Goal: Task Accomplishment & Management: Manage account settings

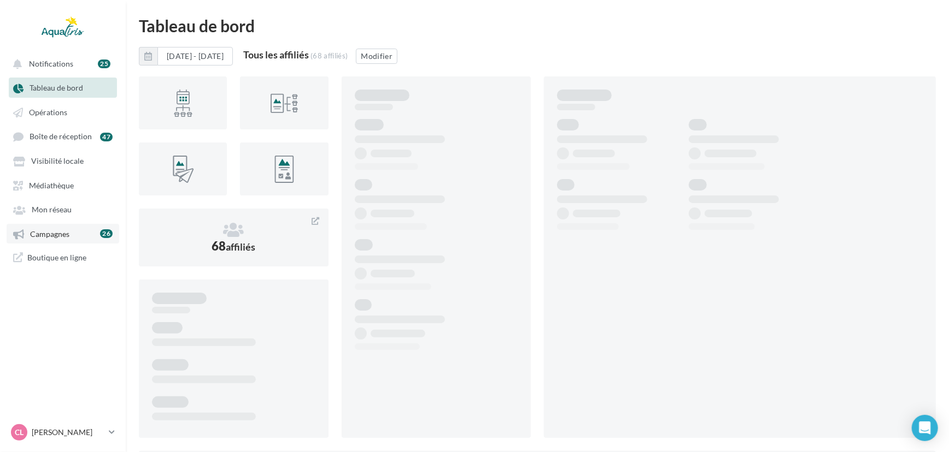
click at [75, 239] on link "Campagnes 26" at bounding box center [63, 234] width 113 height 20
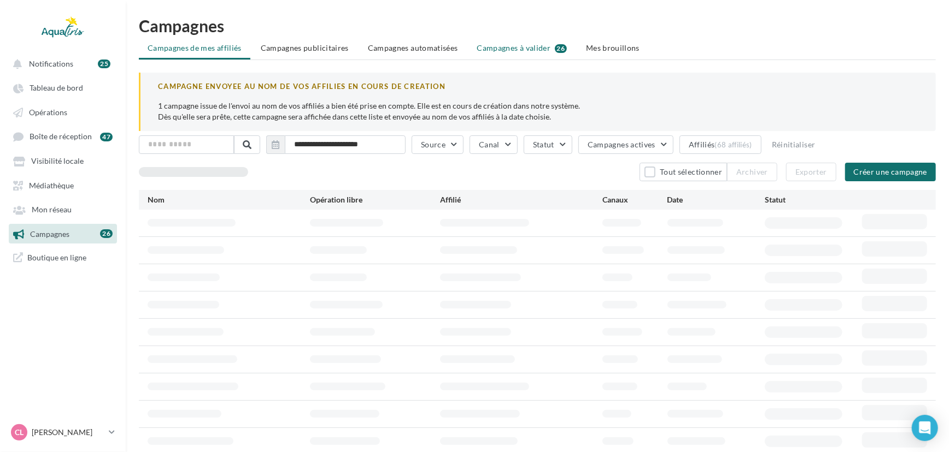
click at [503, 43] on span "Campagnes à valider" at bounding box center [514, 48] width 74 height 11
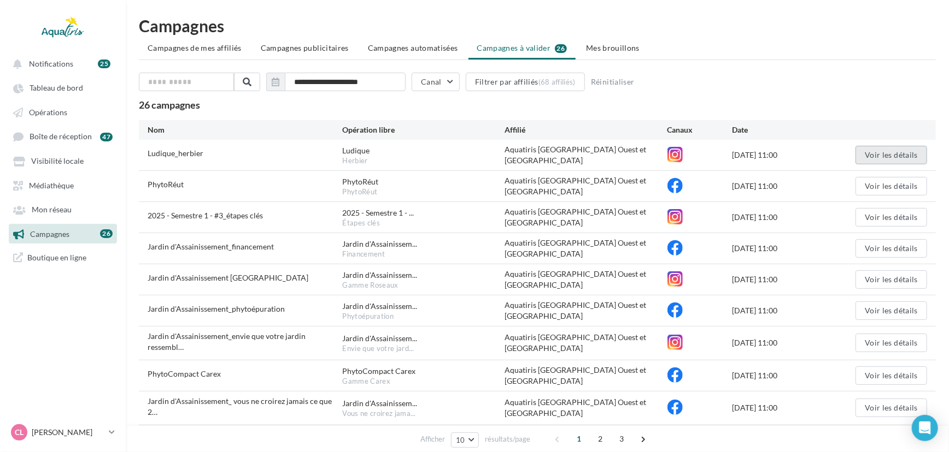
click at [869, 149] on button "Voir les détails" at bounding box center [891, 155] width 72 height 19
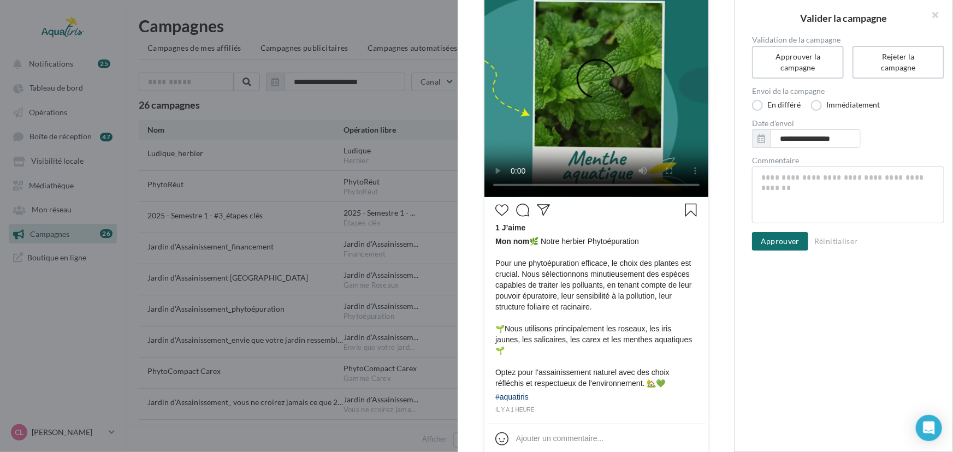
scroll to position [225, 0]
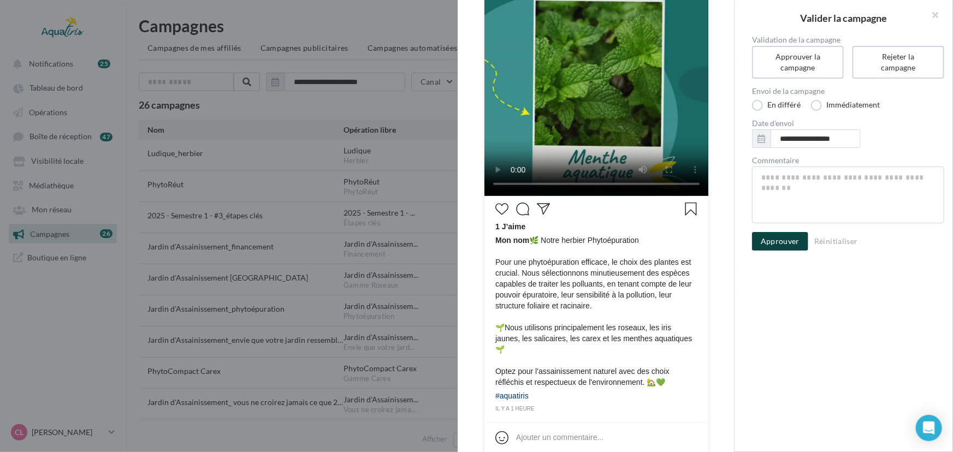
click at [769, 243] on button "Approuver" at bounding box center [780, 241] width 56 height 19
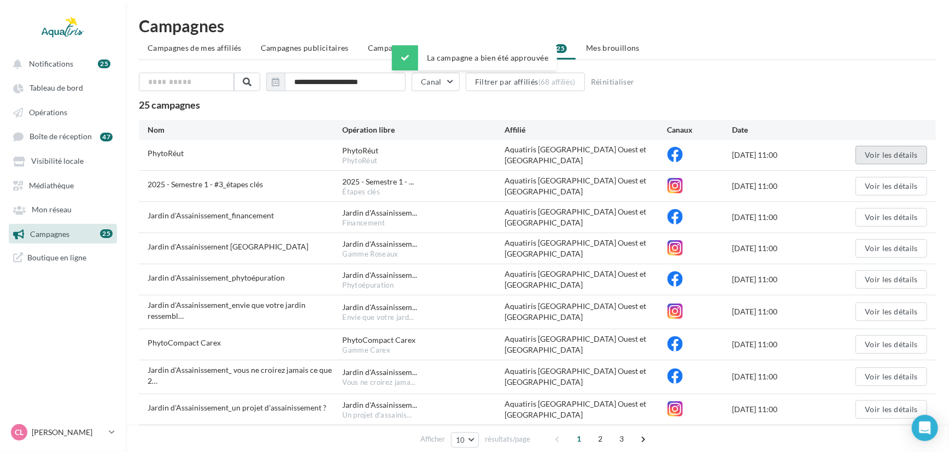
click at [870, 153] on button "Voir les détails" at bounding box center [891, 155] width 72 height 19
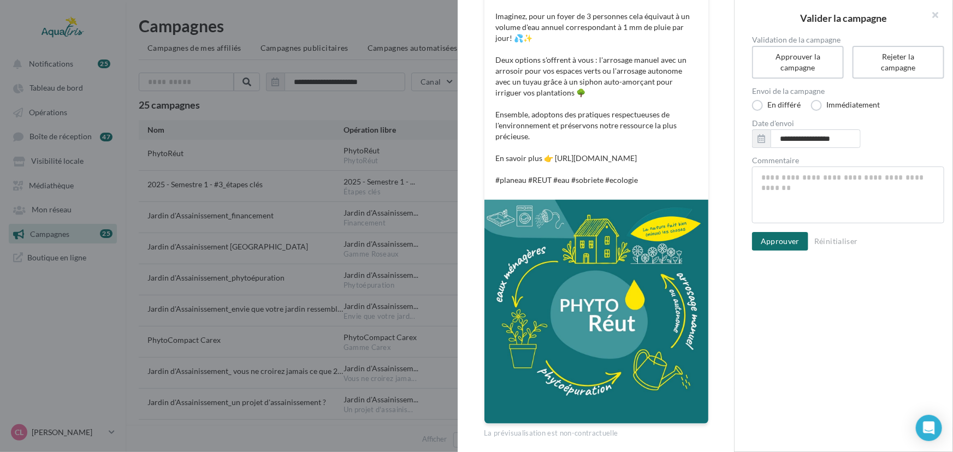
scroll to position [256, 0]
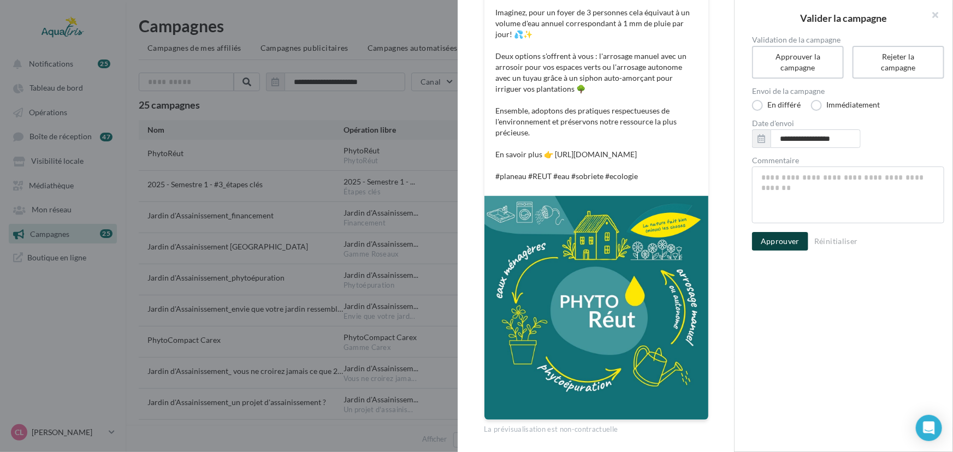
click at [781, 242] on button "Approuver" at bounding box center [780, 241] width 56 height 19
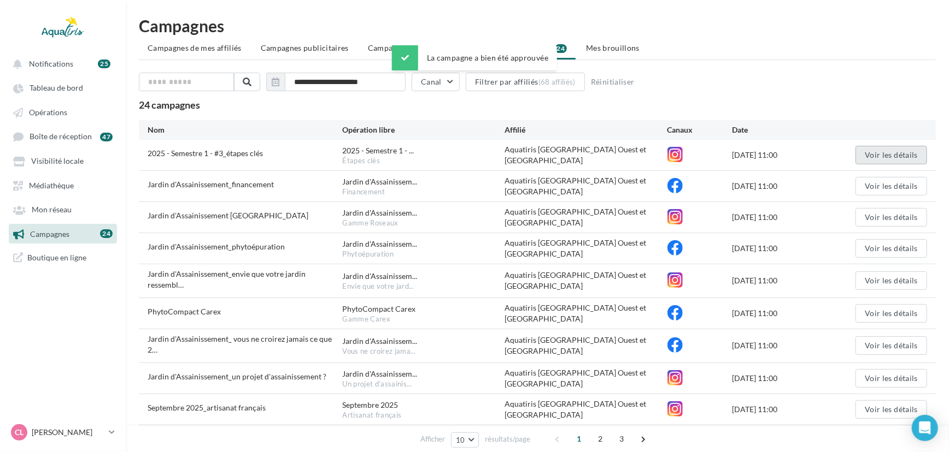
click at [902, 156] on button "Voir les détails" at bounding box center [891, 155] width 72 height 19
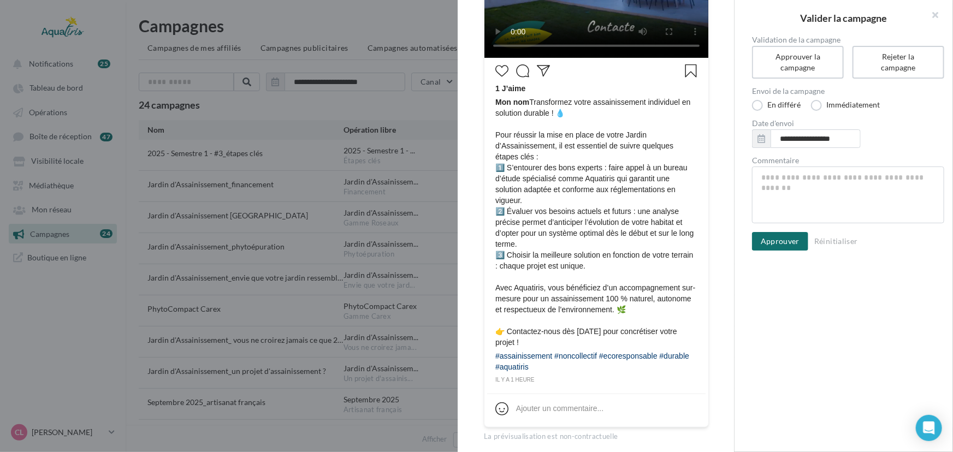
scroll to position [371, 0]
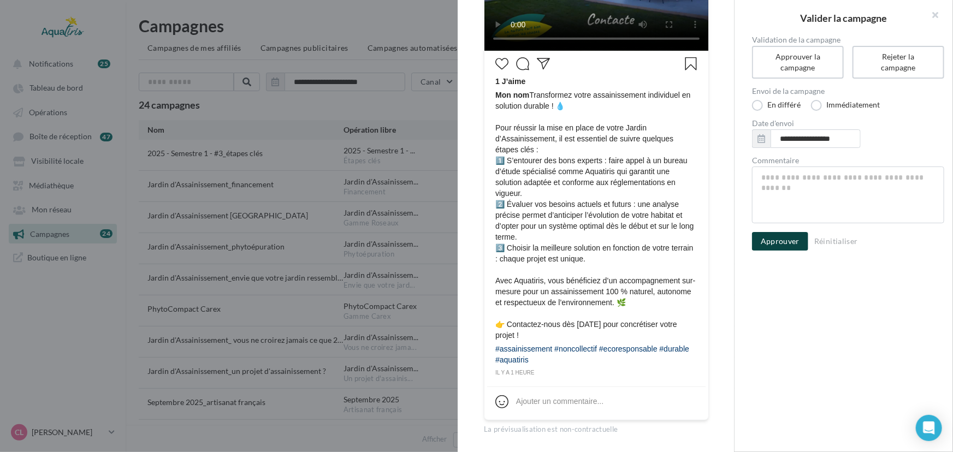
click at [753, 238] on button "Approuver" at bounding box center [780, 241] width 56 height 19
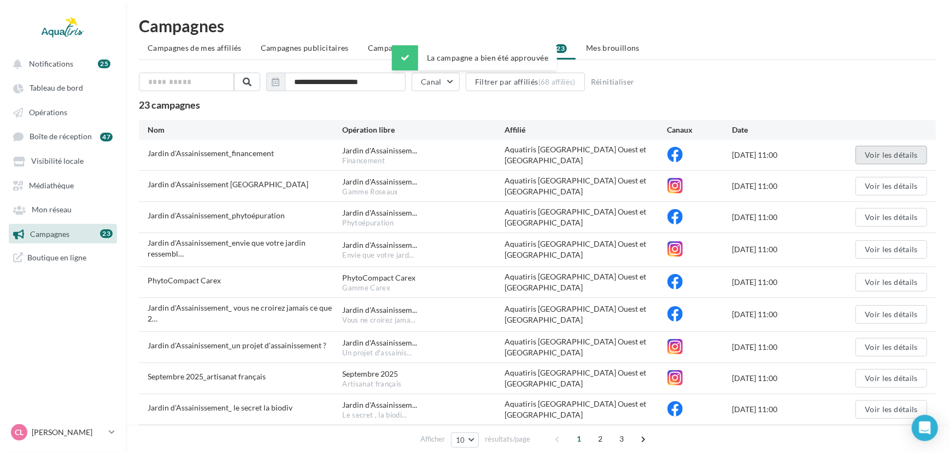
click at [875, 146] on button "Voir les détails" at bounding box center [891, 155] width 72 height 19
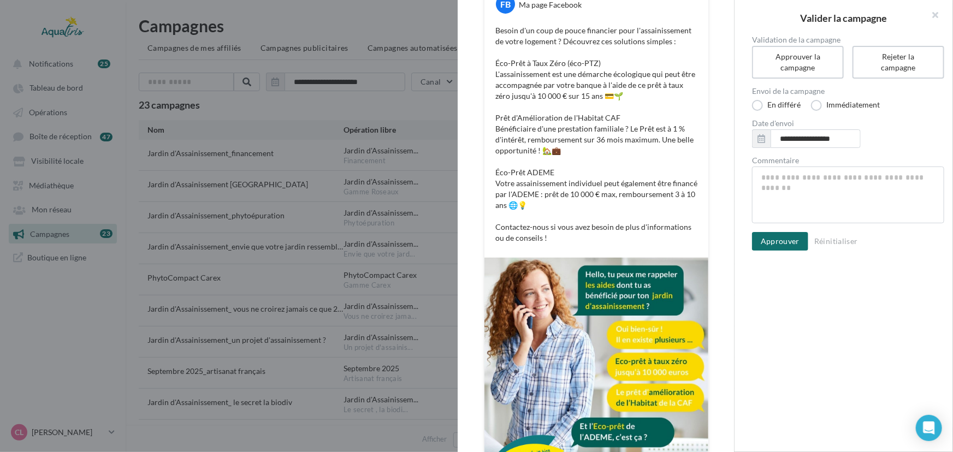
scroll to position [172, 0]
click at [767, 225] on div "**********" at bounding box center [848, 143] width 192 height 215
click at [790, 240] on button "Approuver" at bounding box center [780, 241] width 56 height 19
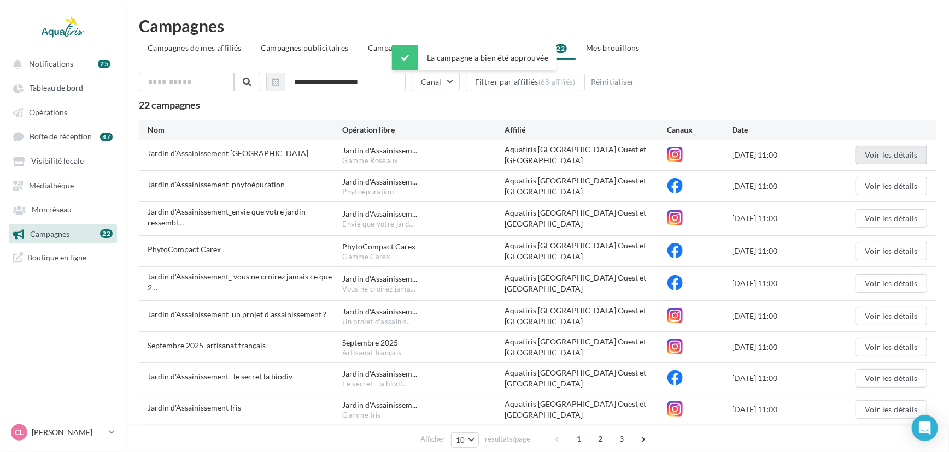
click at [879, 152] on button "Voir les détails" at bounding box center [891, 155] width 72 height 19
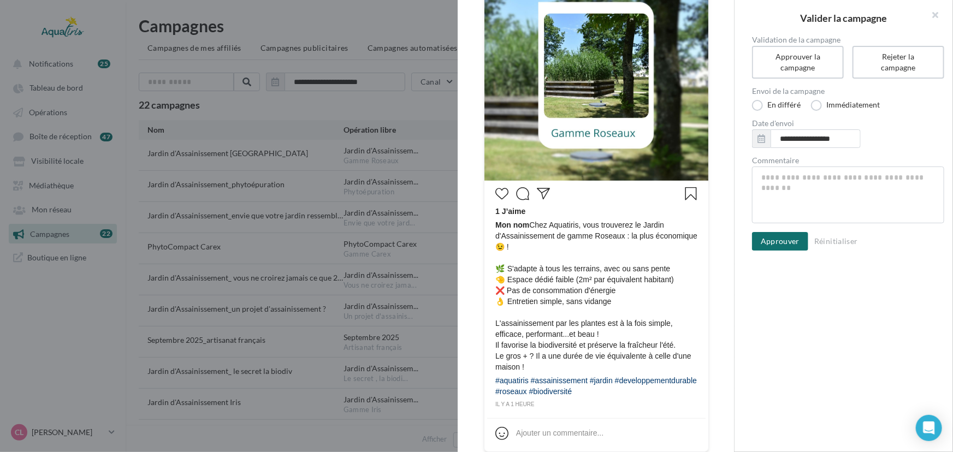
scroll to position [243, 0]
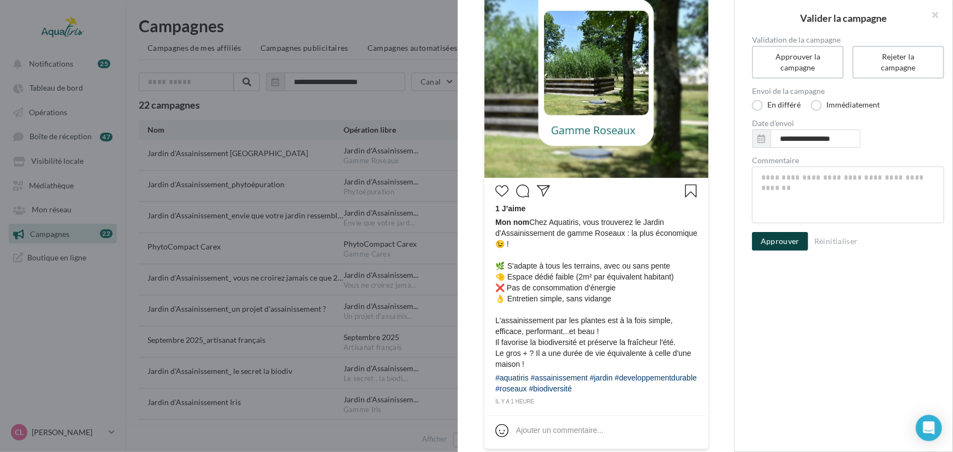
click at [776, 234] on button "Approuver" at bounding box center [780, 241] width 56 height 19
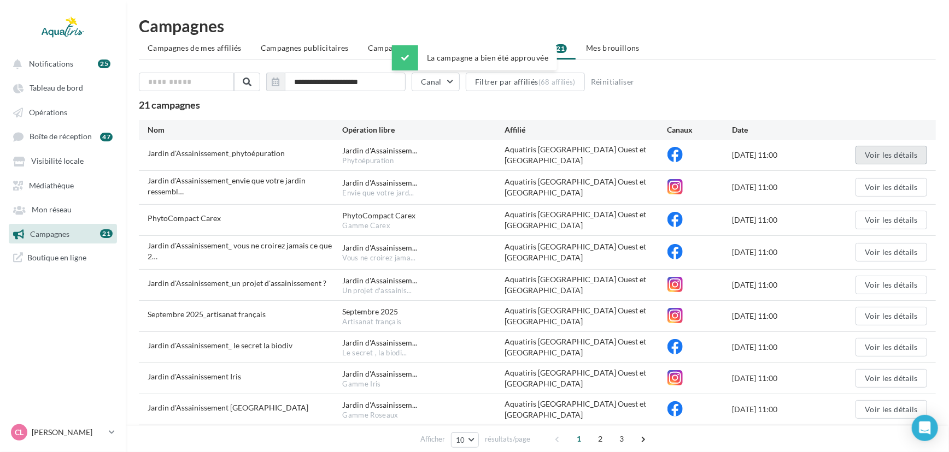
click at [864, 154] on button "Voir les détails" at bounding box center [891, 155] width 72 height 19
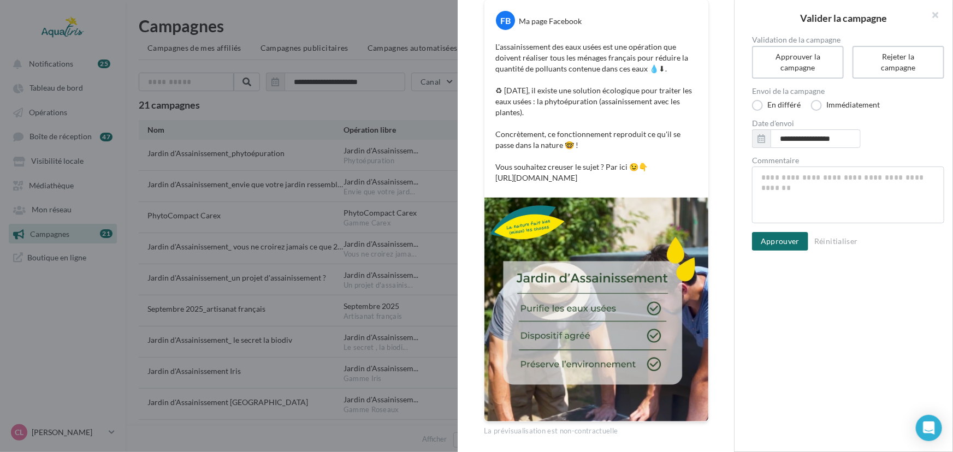
scroll to position [158, 0]
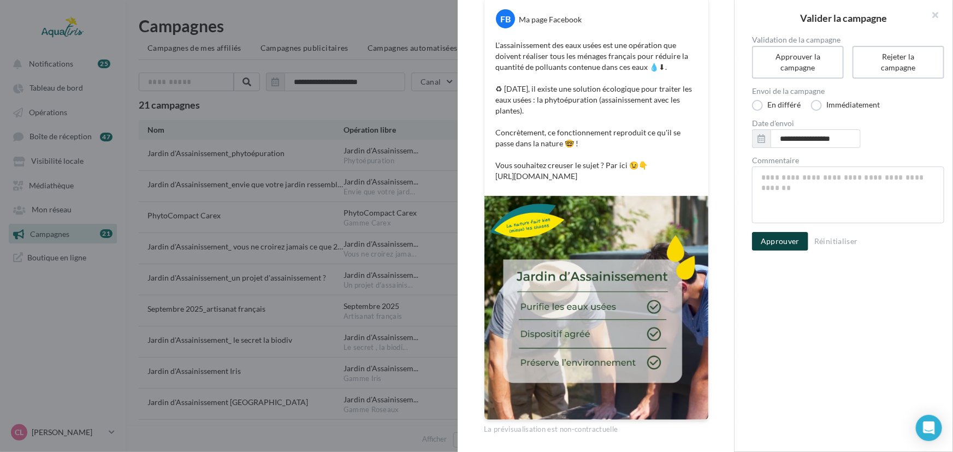
click at [783, 235] on button "Approuver" at bounding box center [780, 241] width 56 height 19
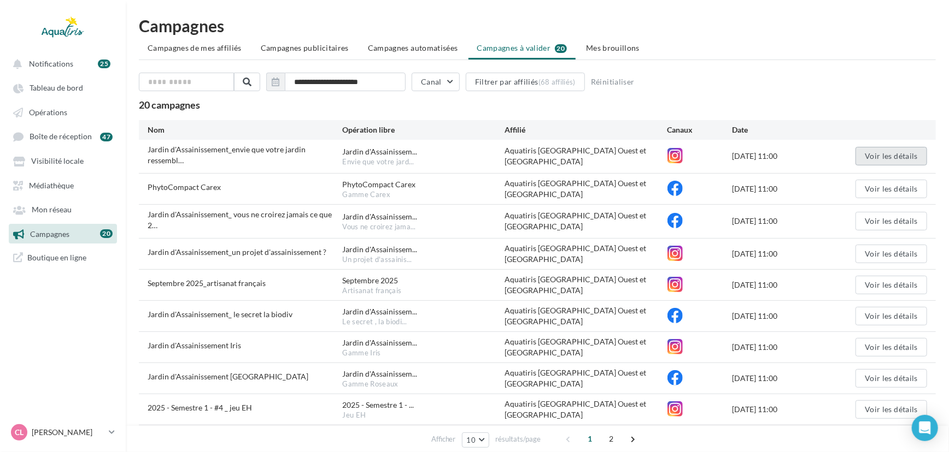
click at [885, 149] on button "Voir les détails" at bounding box center [891, 156] width 72 height 19
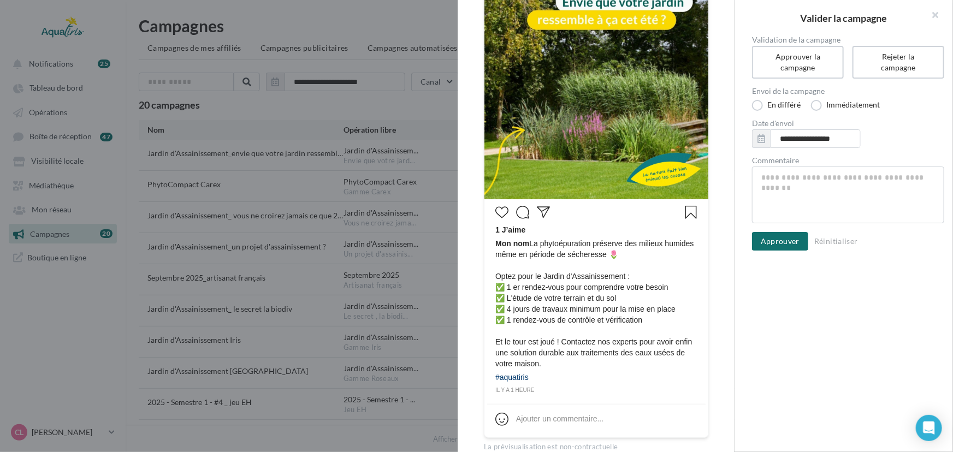
scroll to position [231, 0]
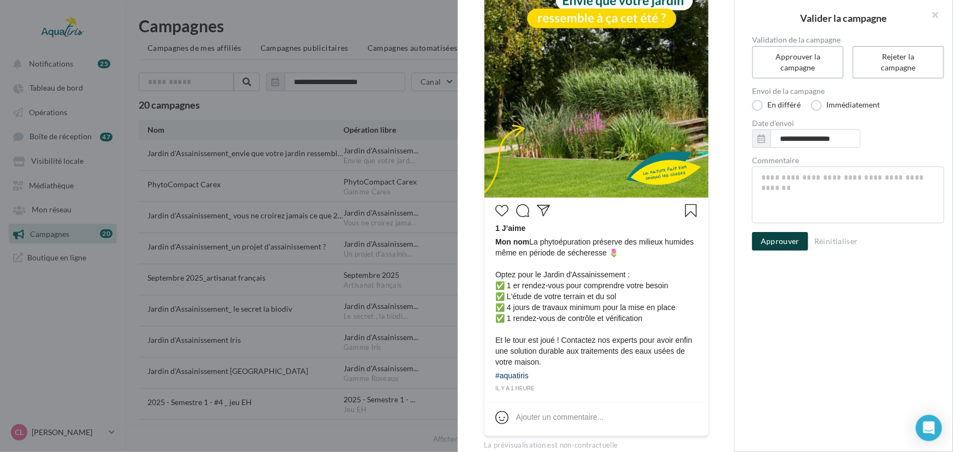
click at [792, 245] on button "Approuver" at bounding box center [780, 241] width 56 height 19
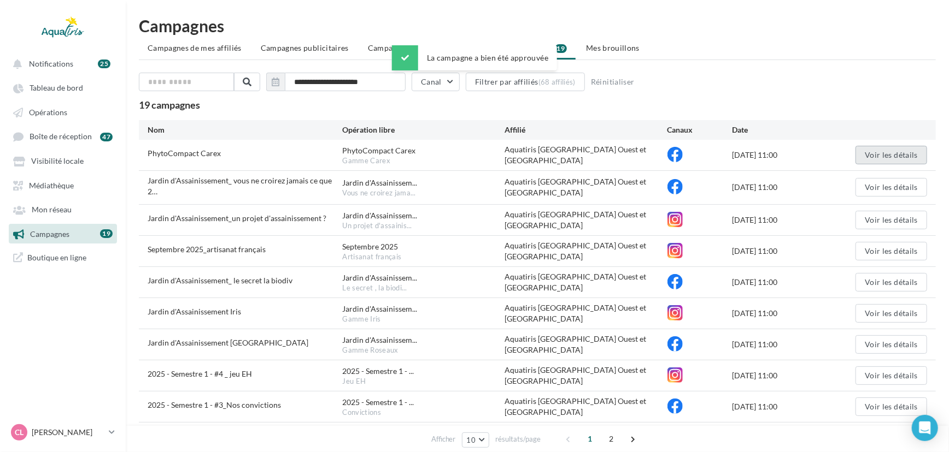
click at [883, 147] on button "Voir les détails" at bounding box center [891, 155] width 72 height 19
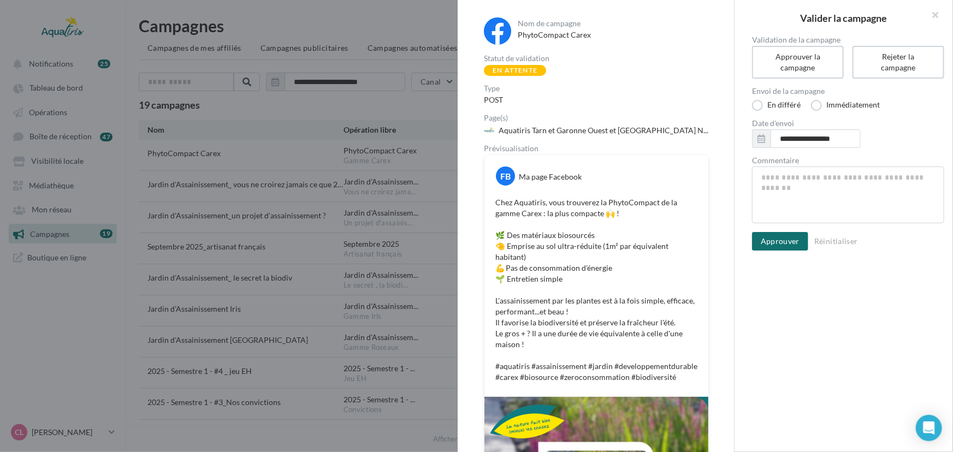
drag, startPoint x: 735, startPoint y: 82, endPoint x: 733, endPoint y: 111, distance: 29.6
click at [735, 111] on div "Nom de campagne PhytoCompact Carex Statut de validation En attente Type POST Pa…" at bounding box center [844, 226] width 219 height 452
click at [721, 103] on div "Nom de campagne PhytoCompact Carex Statut de validation En attente Type POST Pa…" at bounding box center [596, 326] width 276 height 653
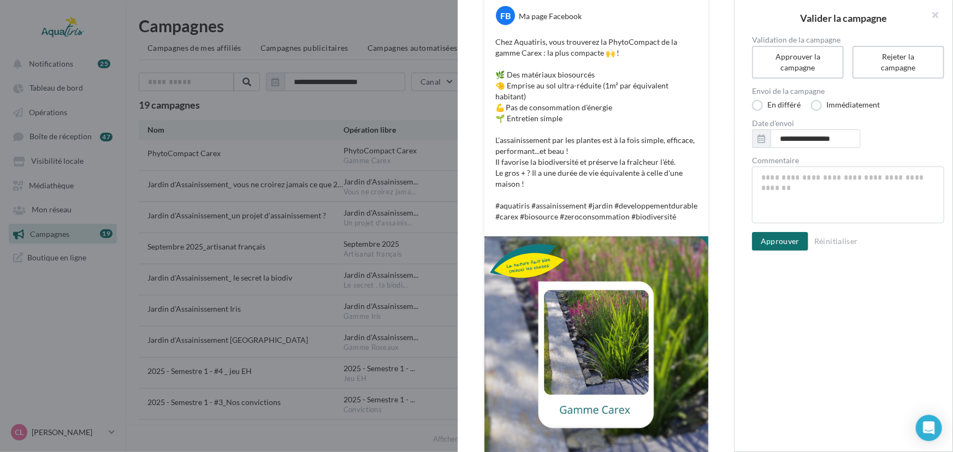
scroll to position [173, 0]
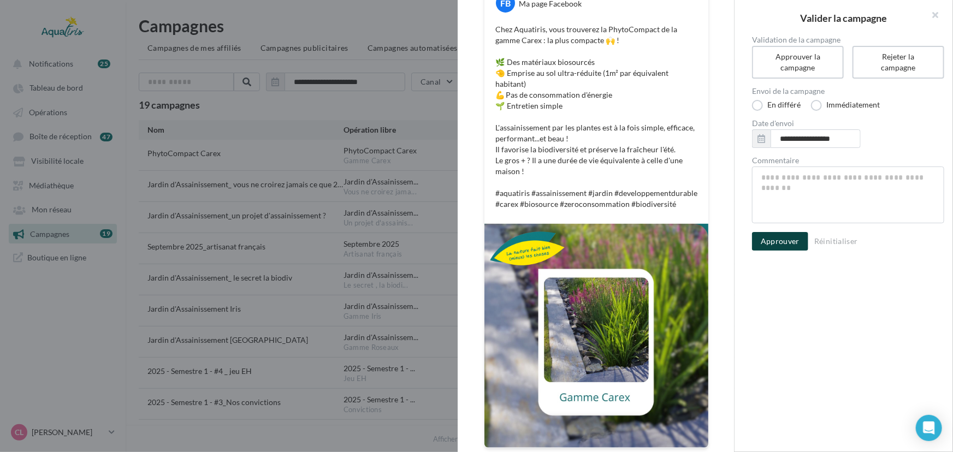
click at [798, 239] on button "Approuver" at bounding box center [780, 241] width 56 height 19
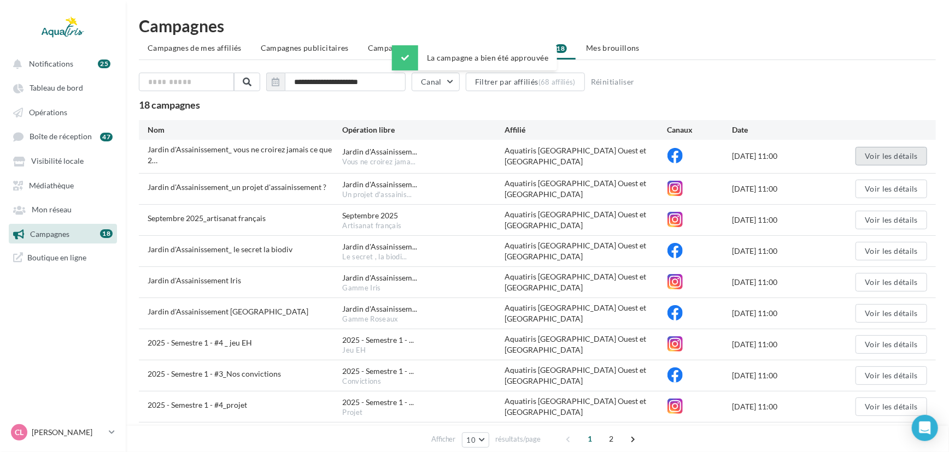
click at [911, 159] on button "Voir les détails" at bounding box center [891, 156] width 72 height 19
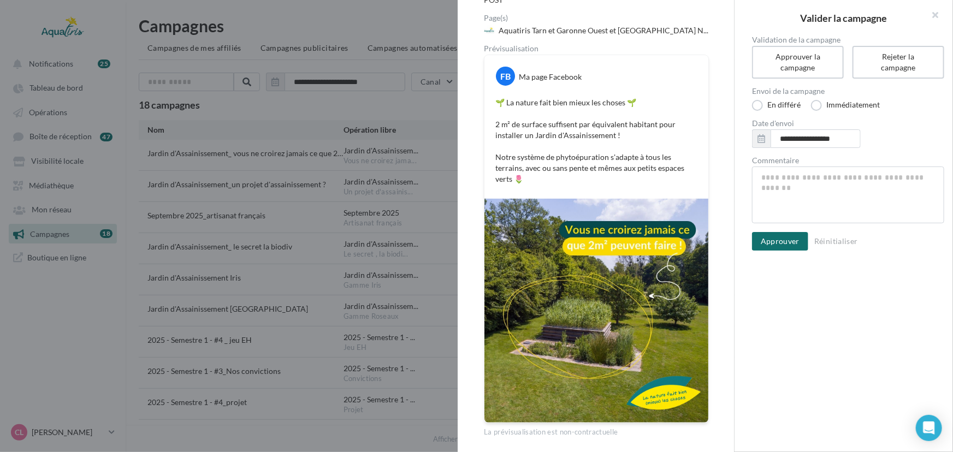
scroll to position [109, 0]
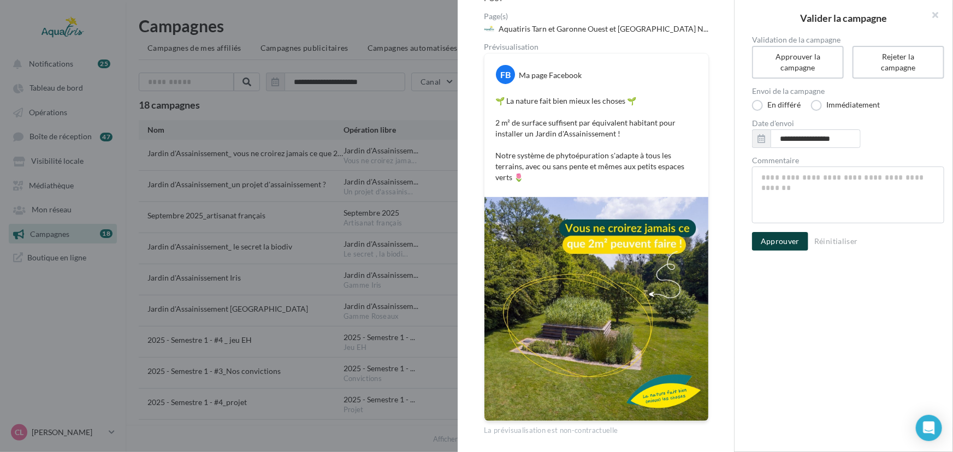
click at [788, 238] on button "Approuver" at bounding box center [780, 241] width 56 height 19
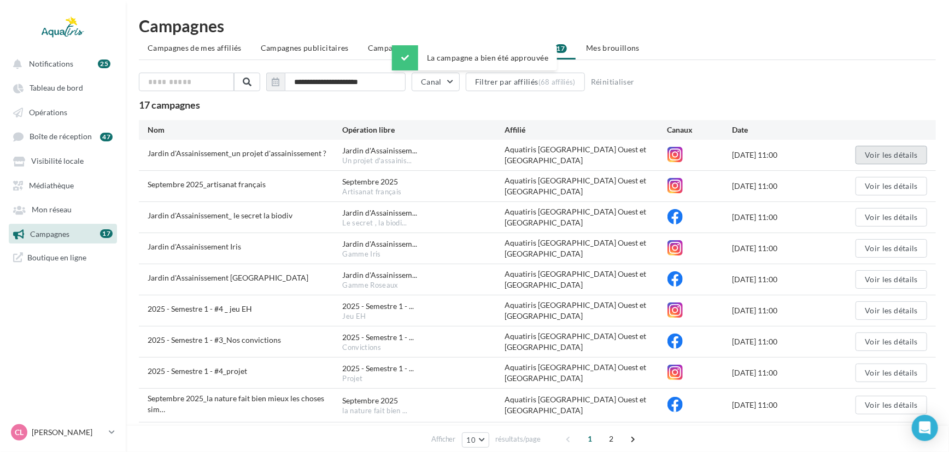
click at [901, 150] on button "Voir les détails" at bounding box center [891, 155] width 72 height 19
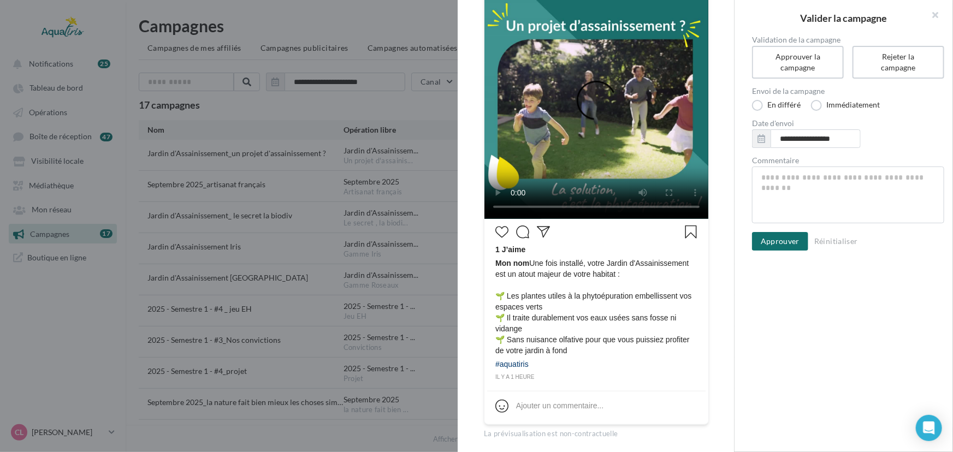
scroll to position [207, 0]
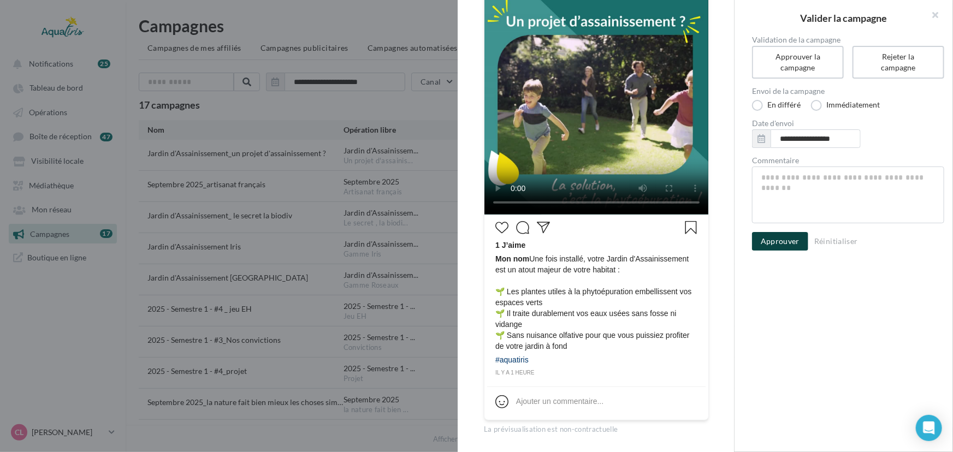
click at [770, 241] on button "Approuver" at bounding box center [780, 241] width 56 height 19
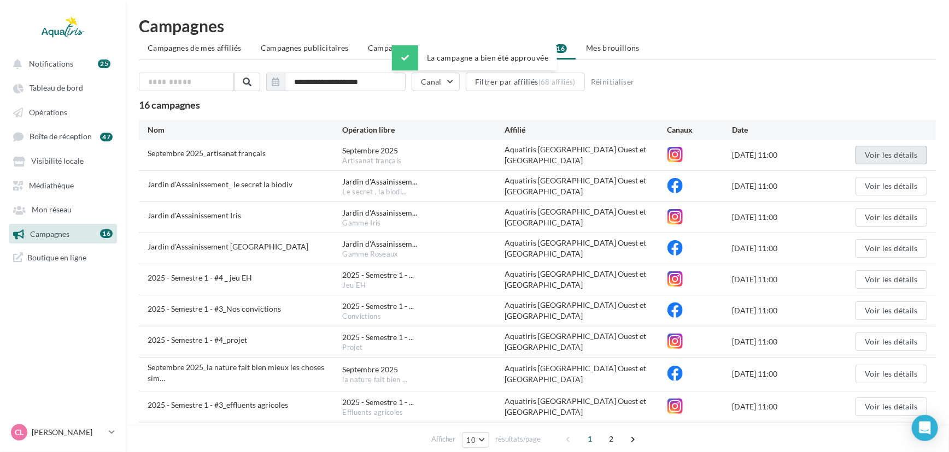
click at [868, 151] on button "Voir les détails" at bounding box center [891, 155] width 72 height 19
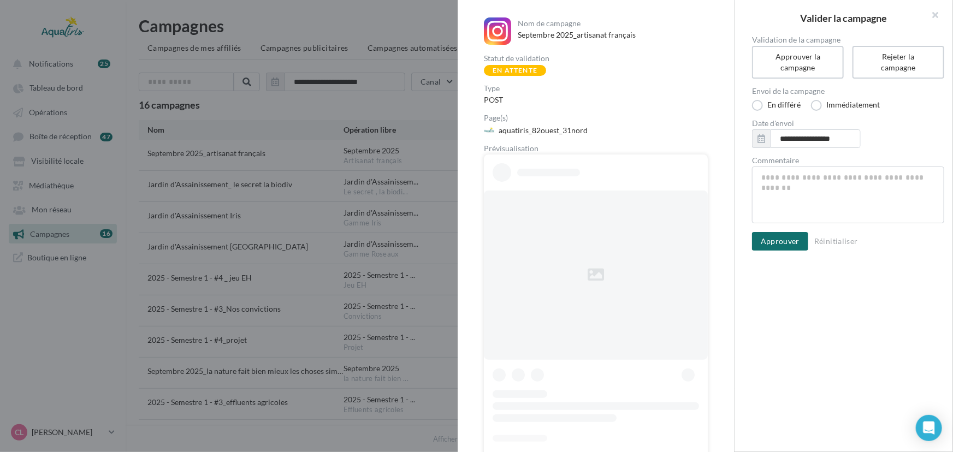
scroll to position [51, 0]
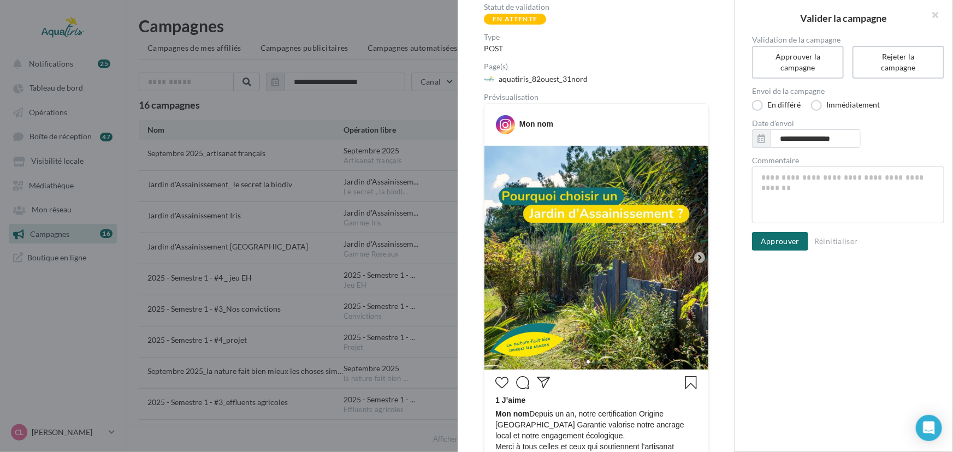
click at [695, 254] on icon at bounding box center [700, 258] width 10 height 10
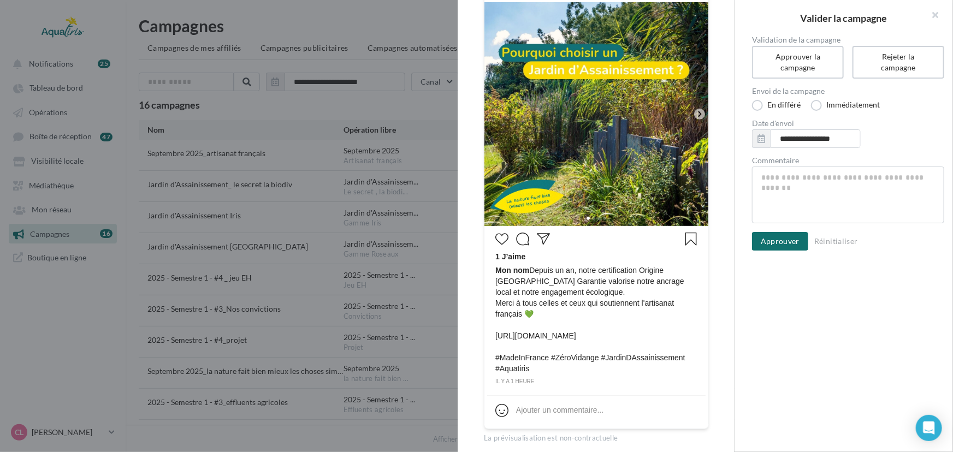
scroll to position [198, 0]
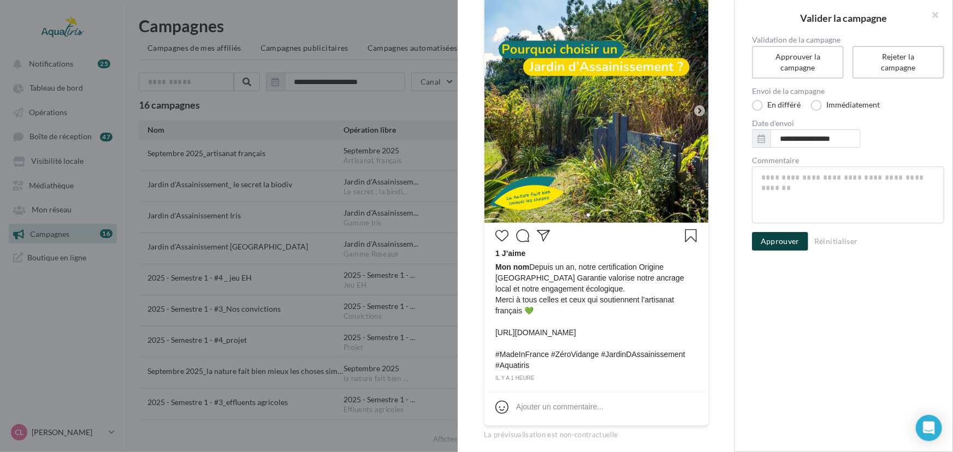
click at [788, 235] on button "Approuver" at bounding box center [780, 241] width 56 height 19
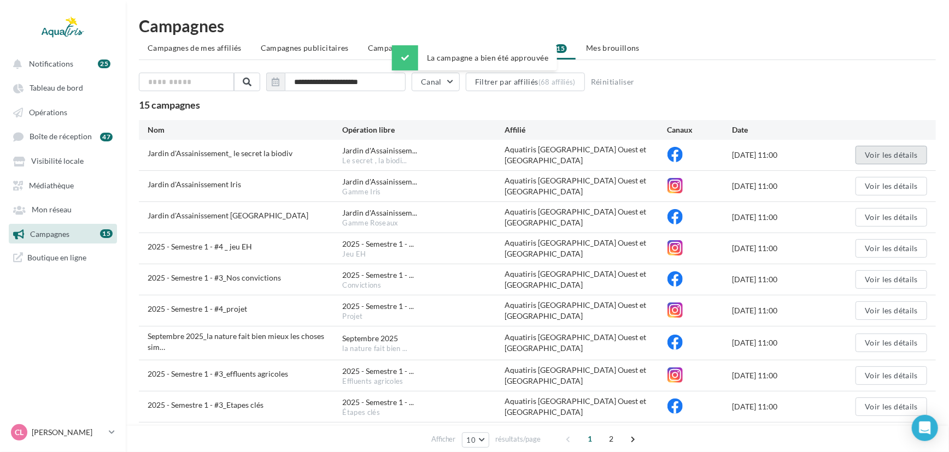
click at [865, 152] on button "Voir les détails" at bounding box center [891, 155] width 72 height 19
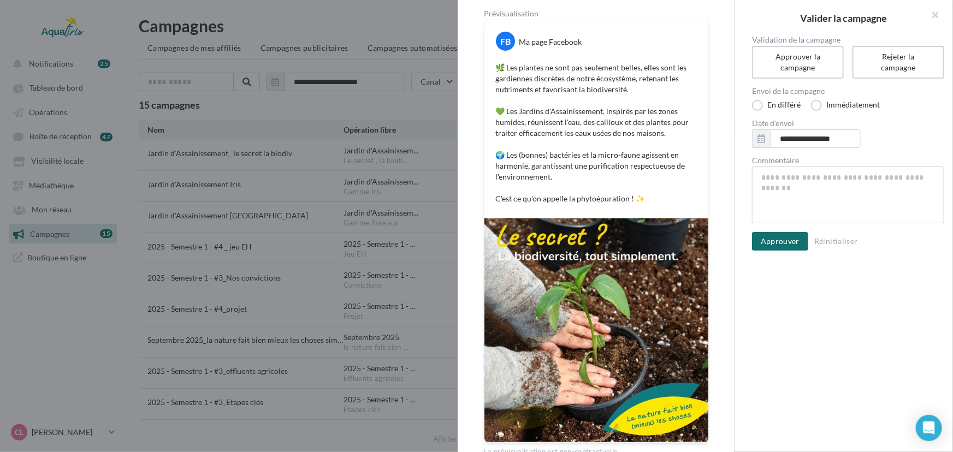
scroll to position [138, 0]
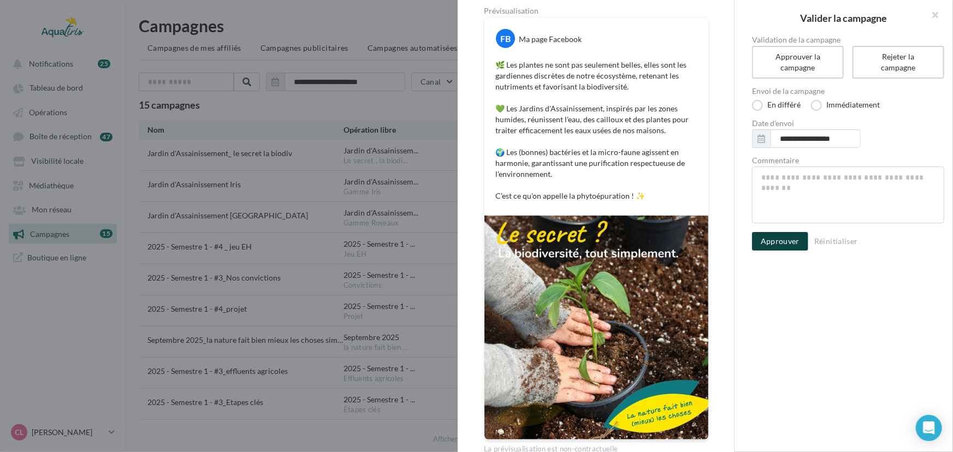
click at [787, 239] on button "Approuver" at bounding box center [780, 241] width 56 height 19
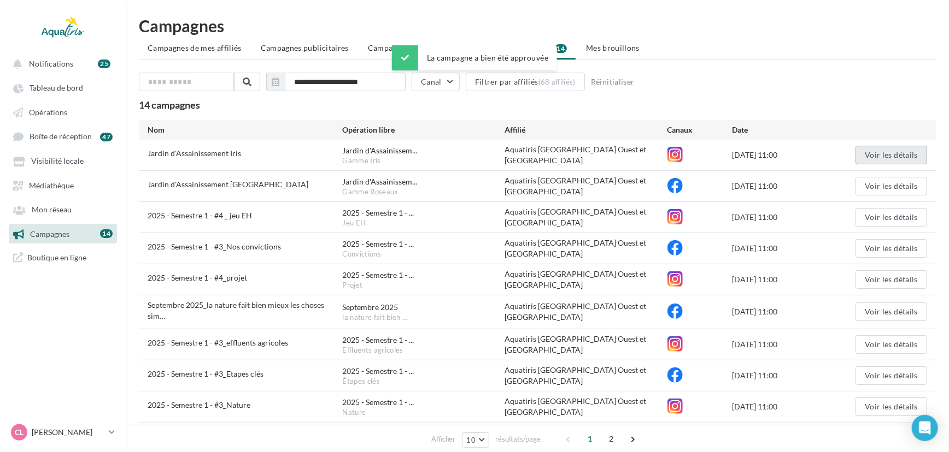
click at [881, 162] on button "Voir les détails" at bounding box center [891, 155] width 72 height 19
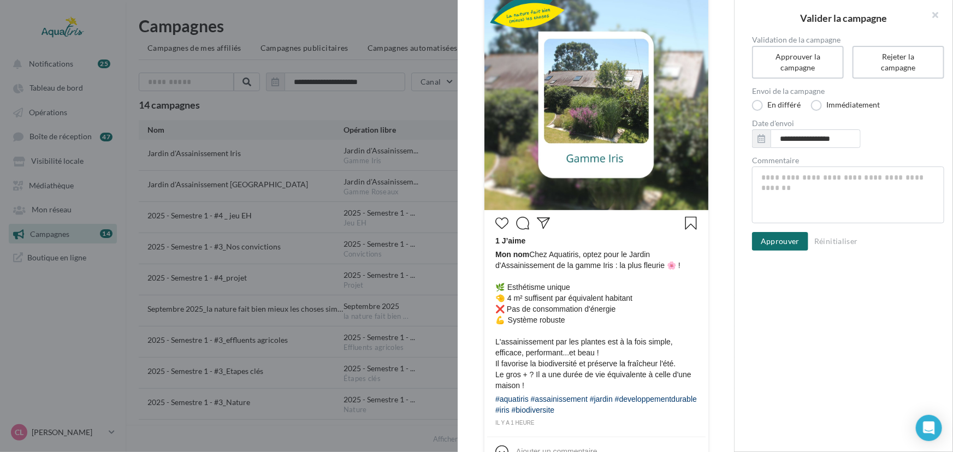
scroll to position [222, 0]
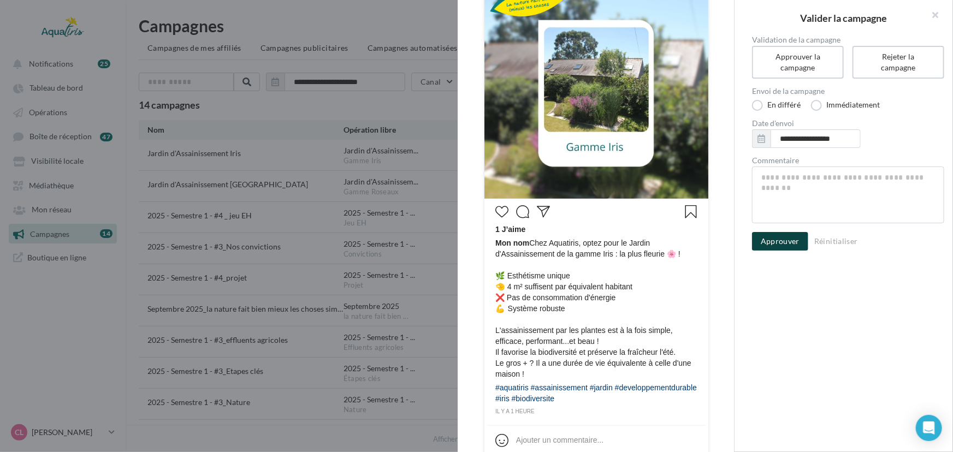
click at [783, 240] on button "Approuver" at bounding box center [780, 241] width 56 height 19
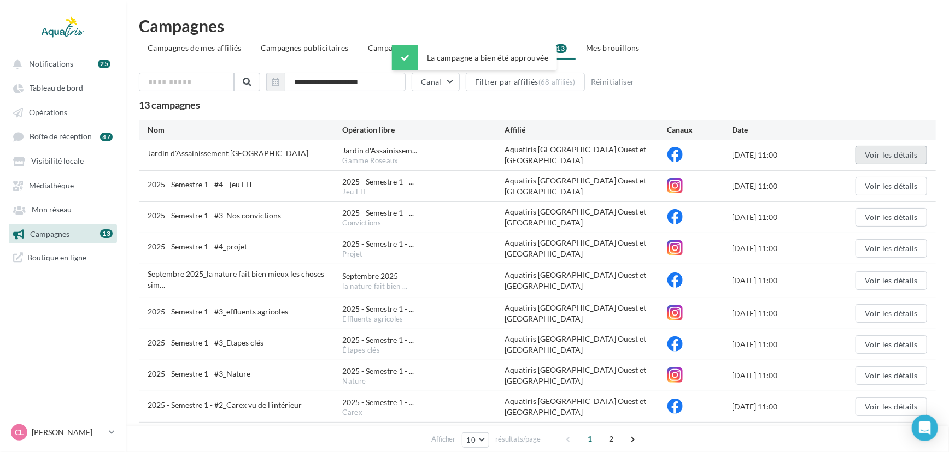
click at [896, 150] on button "Voir les détails" at bounding box center [891, 155] width 72 height 19
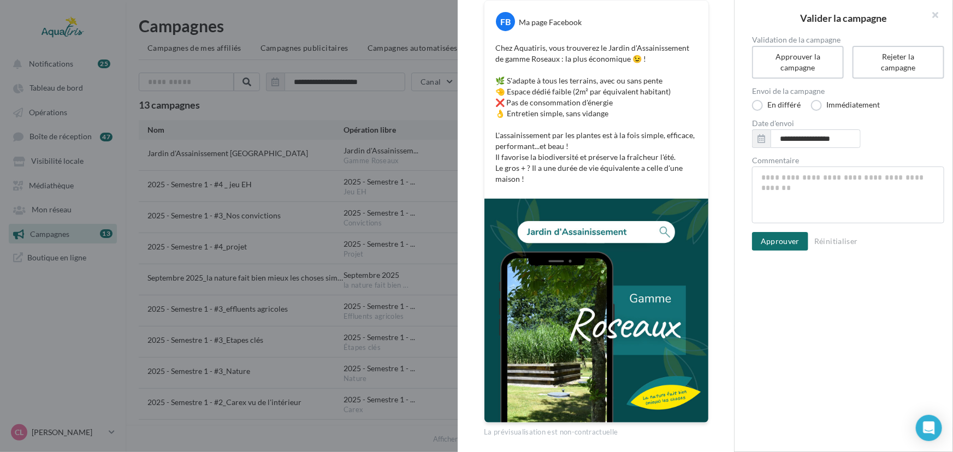
scroll to position [158, 0]
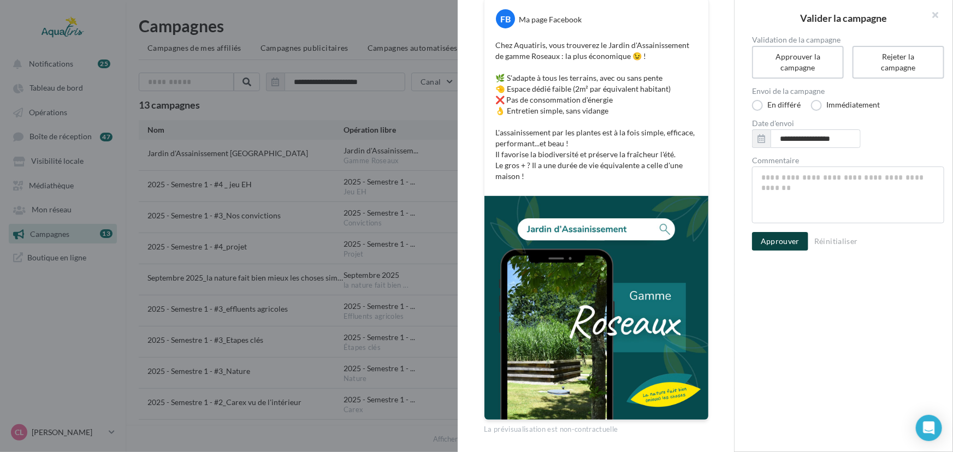
click at [787, 241] on button "Approuver" at bounding box center [780, 241] width 56 height 19
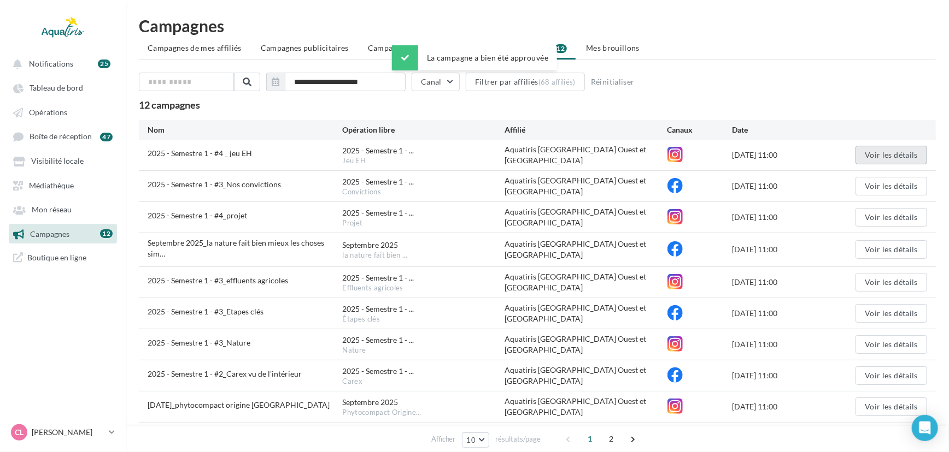
click at [891, 147] on button "Voir les détails" at bounding box center [891, 155] width 72 height 19
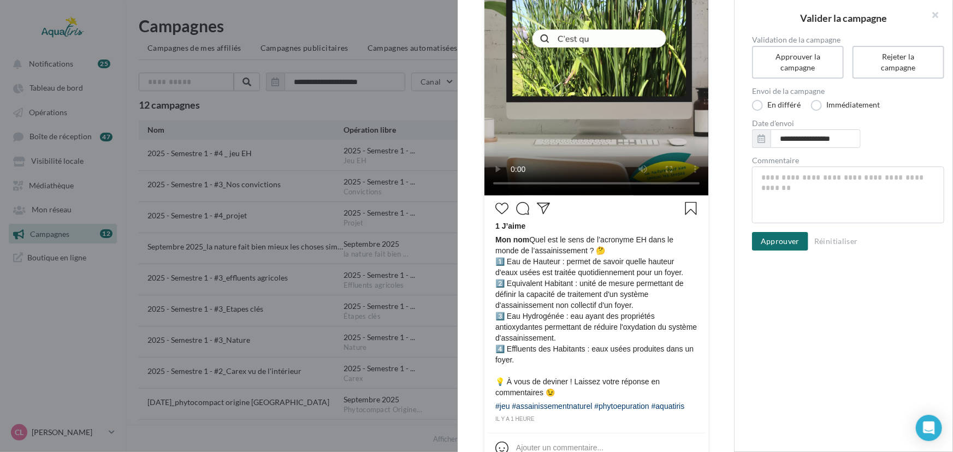
scroll to position [230, 0]
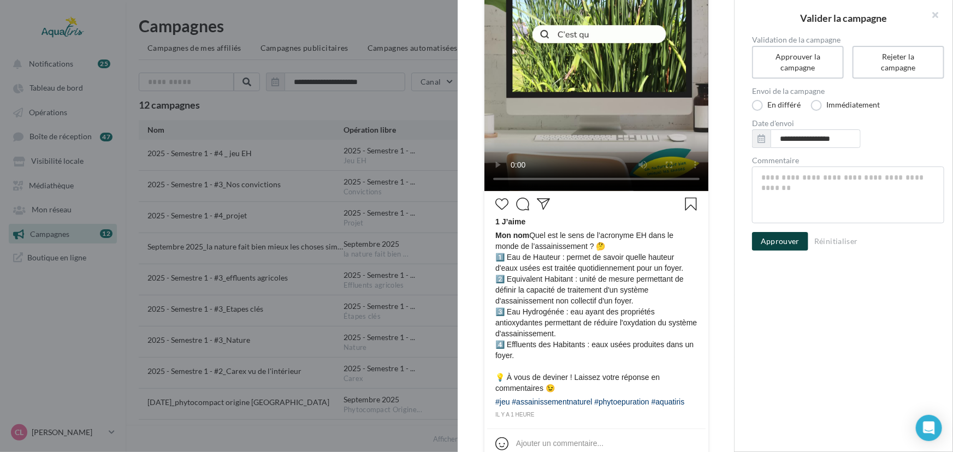
click at [781, 235] on button "Approuver" at bounding box center [780, 241] width 56 height 19
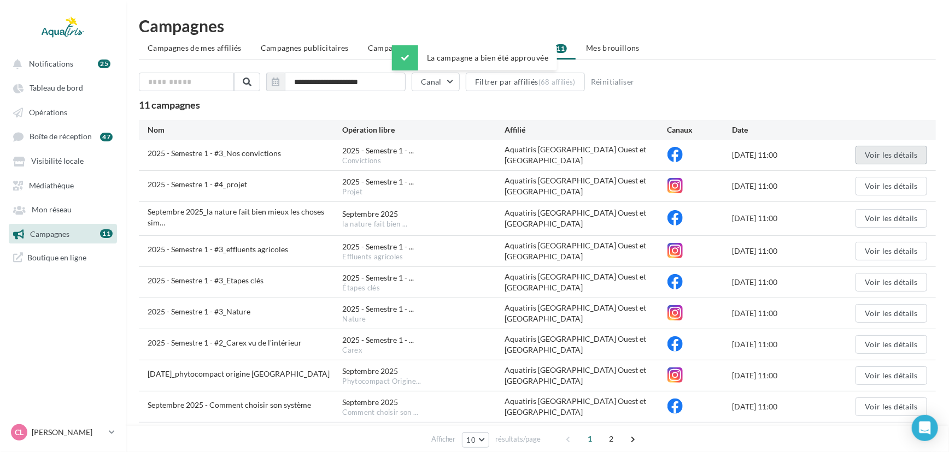
click at [868, 153] on button "Voir les détails" at bounding box center [891, 155] width 72 height 19
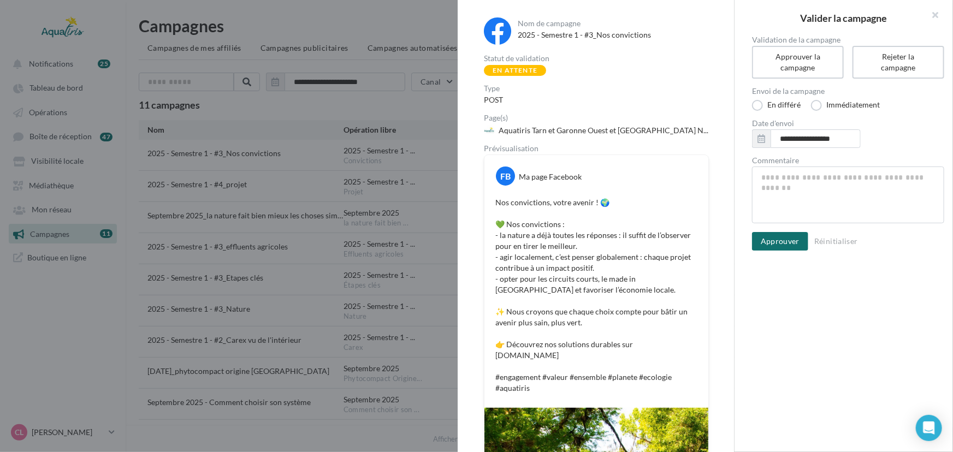
drag, startPoint x: 735, startPoint y: 156, endPoint x: 729, endPoint y: 227, distance: 71.3
click at [735, 227] on div "Nom de campagne 2025 - Semestre 1 - #3_Nos convictions Statut de validation En …" at bounding box center [844, 226] width 219 height 452
click at [727, 225] on div "Nom de campagne 2025 - Semestre 1 - #3_Nos convictions Statut de validation En …" at bounding box center [596, 332] width 276 height 664
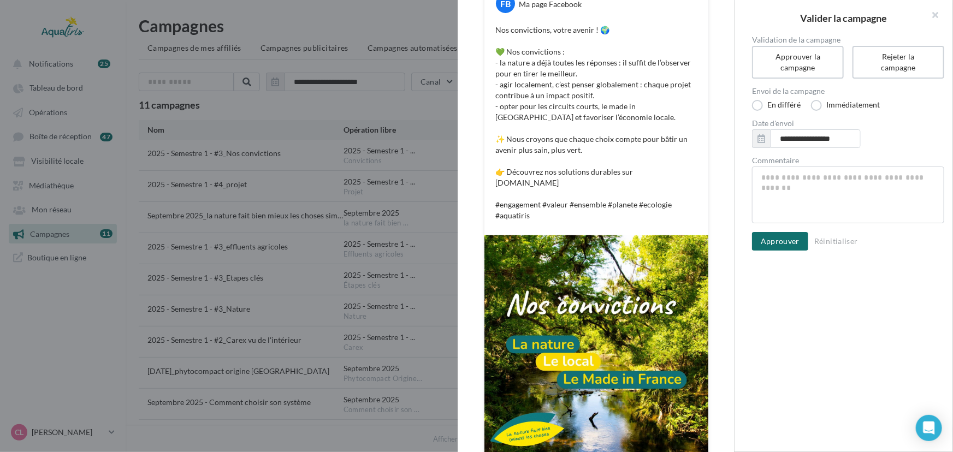
scroll to position [202, 0]
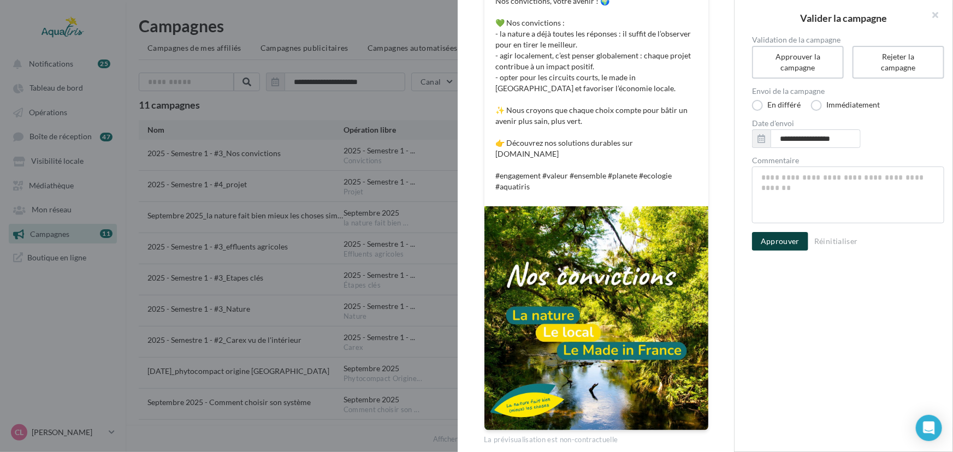
click at [792, 233] on button "Approuver" at bounding box center [780, 241] width 56 height 19
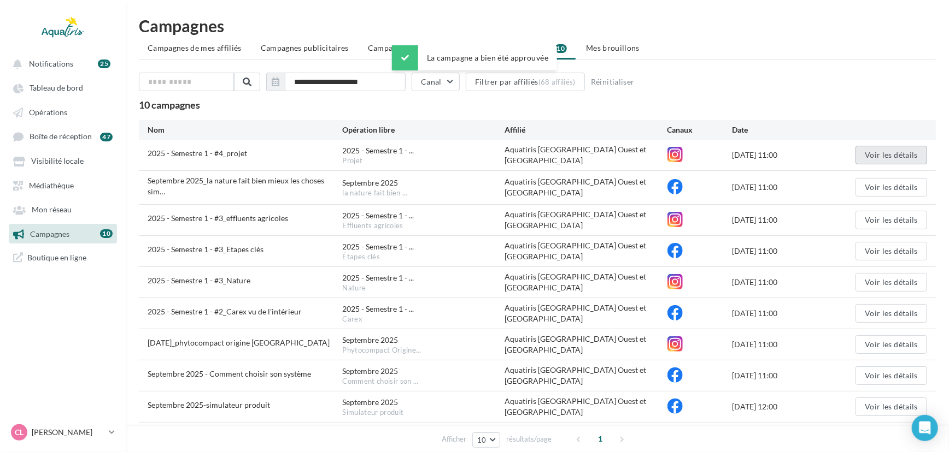
click at [881, 155] on button "Voir les détails" at bounding box center [891, 155] width 72 height 19
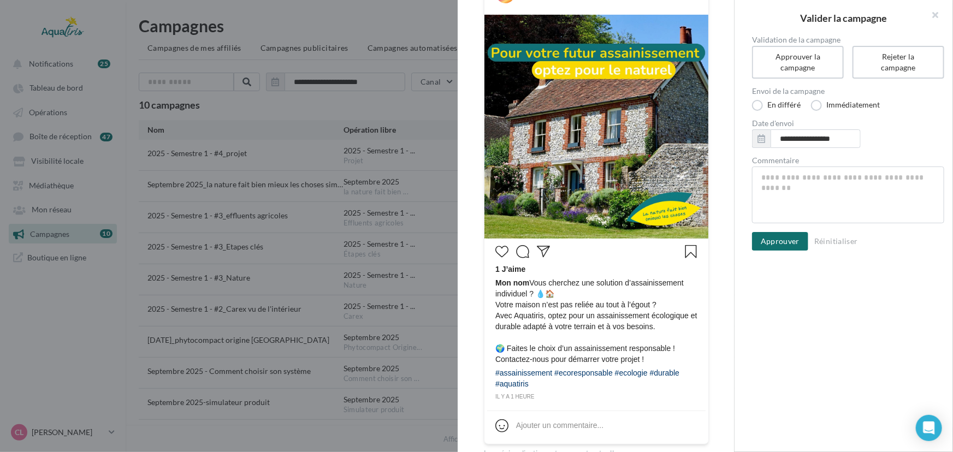
scroll to position [189, 0]
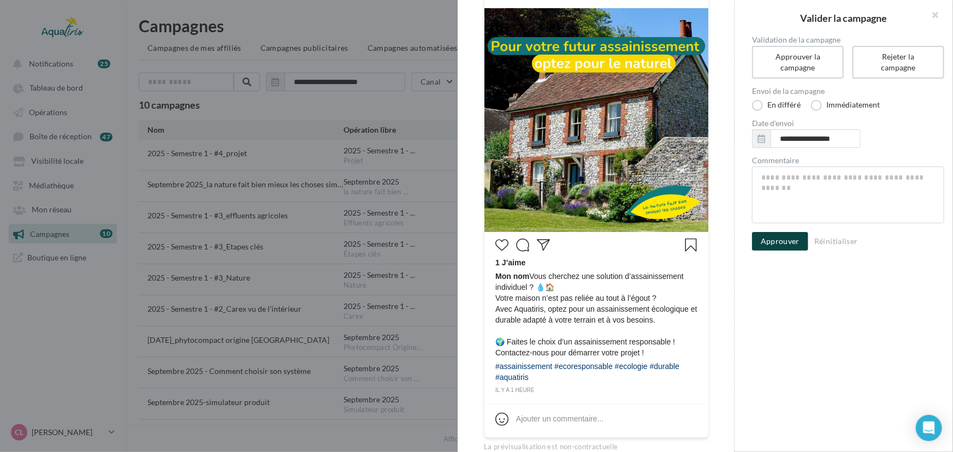
click at [781, 245] on button "Approuver" at bounding box center [780, 241] width 56 height 19
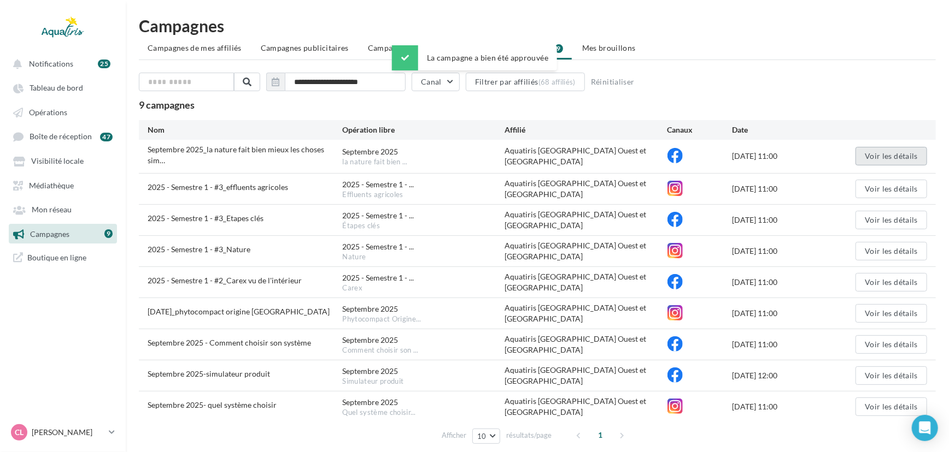
click at [870, 147] on button "Voir les détails" at bounding box center [891, 156] width 72 height 19
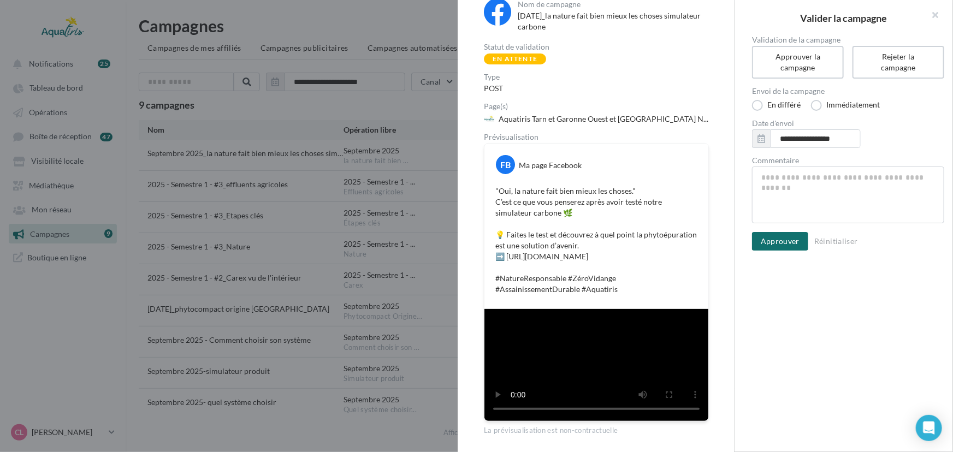
scroll to position [32, 0]
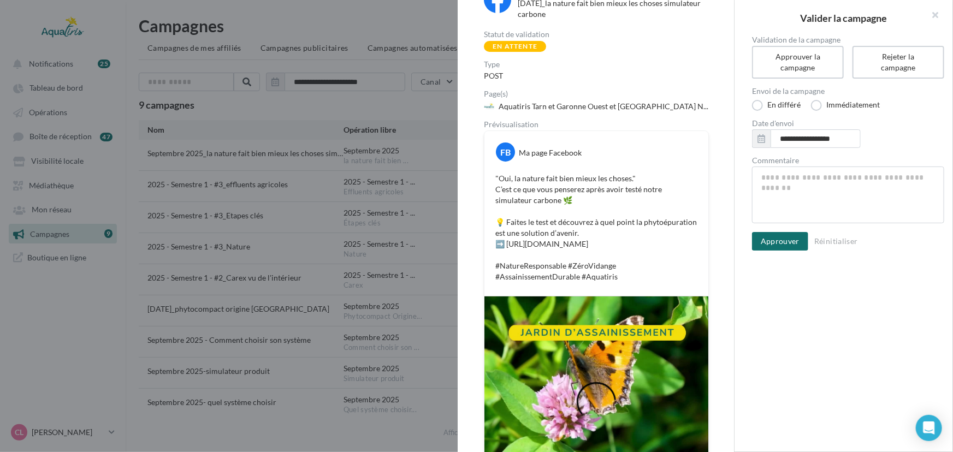
drag, startPoint x: 734, startPoint y: 136, endPoint x: 727, endPoint y: 160, distance: 24.5
click at [727, 160] on div "Nom de campagne [DATE]_la nature fait bien mieux les choses simulateur carbone …" at bounding box center [596, 226] width 277 height 452
click at [706, 165] on div "Nom de campagne [DATE]_la nature fait bien mieux les choses simulateur carbone …" at bounding box center [595, 261] width 241 height 550
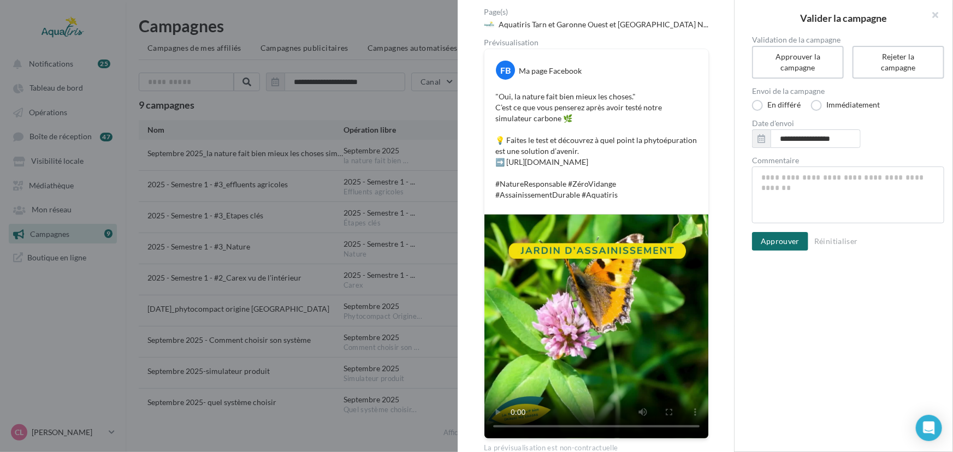
scroll to position [132, 0]
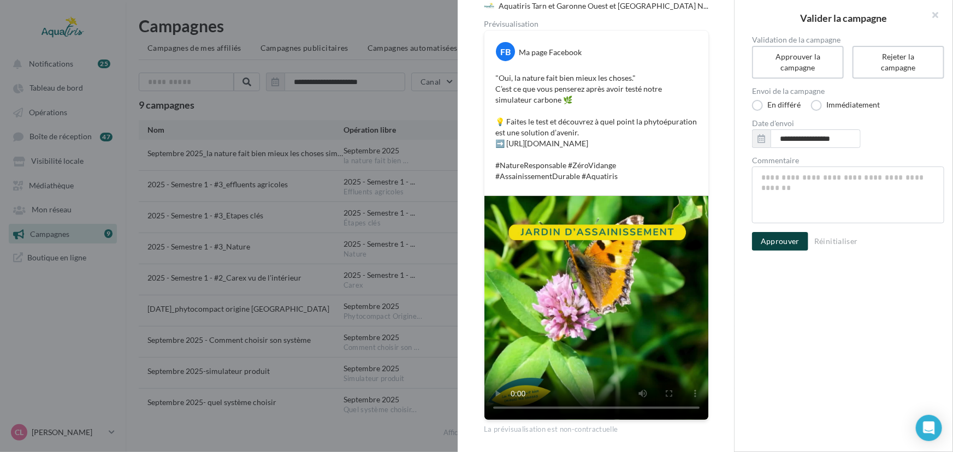
click at [789, 244] on button "Approuver" at bounding box center [780, 241] width 56 height 19
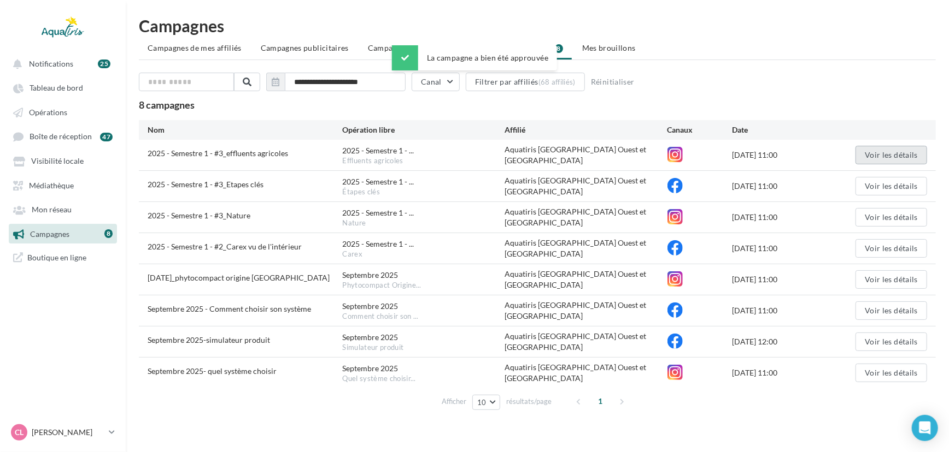
click at [881, 156] on button "Voir les détails" at bounding box center [891, 155] width 72 height 19
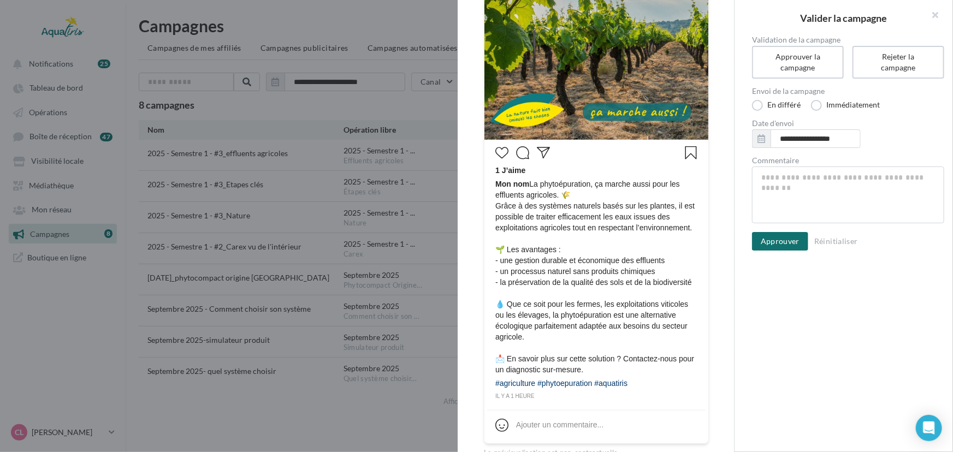
scroll to position [283, 0]
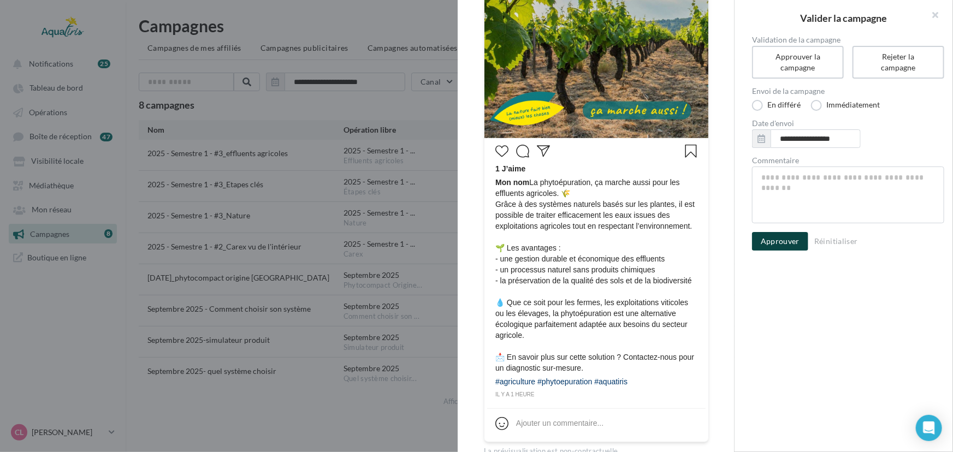
click at [787, 238] on button "Approuver" at bounding box center [780, 241] width 56 height 19
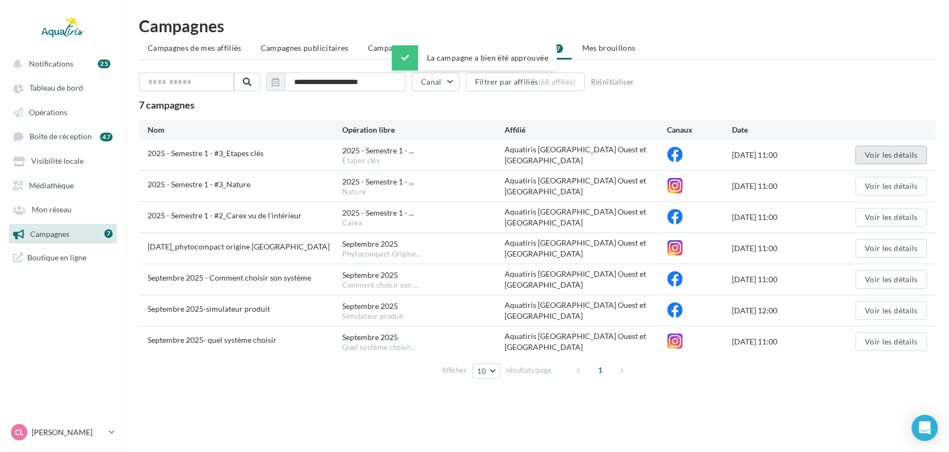
click at [883, 156] on button "Voir les détails" at bounding box center [891, 155] width 72 height 19
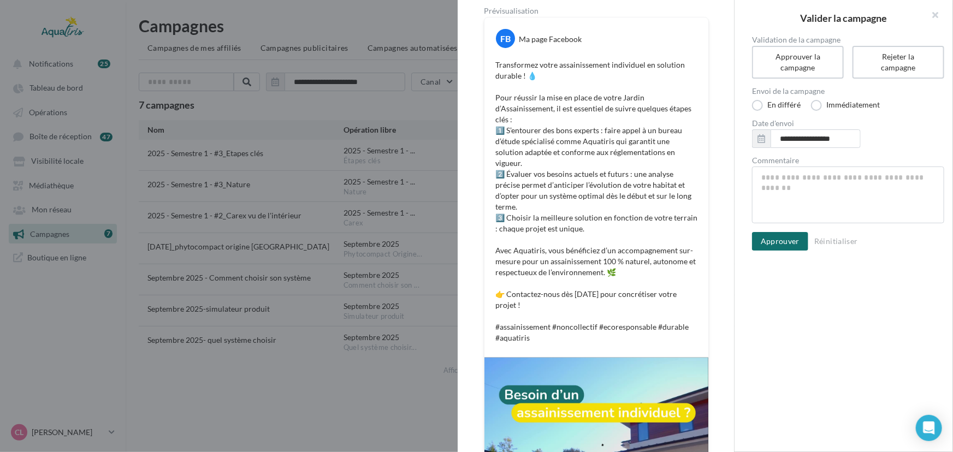
scroll to position [138, 0]
drag, startPoint x: 734, startPoint y: 127, endPoint x: 722, endPoint y: 209, distance: 83.5
click at [722, 209] on div "Nom de campagne 2025 - Semestre 1 - #3_Etapes clés Statut de validation En atte…" at bounding box center [596, 226] width 277 height 452
click at [722, 209] on div "Nom de campagne 2025 - Semestre 1 - #3_Etapes clés Statut de validation En atte…" at bounding box center [596, 238] width 276 height 752
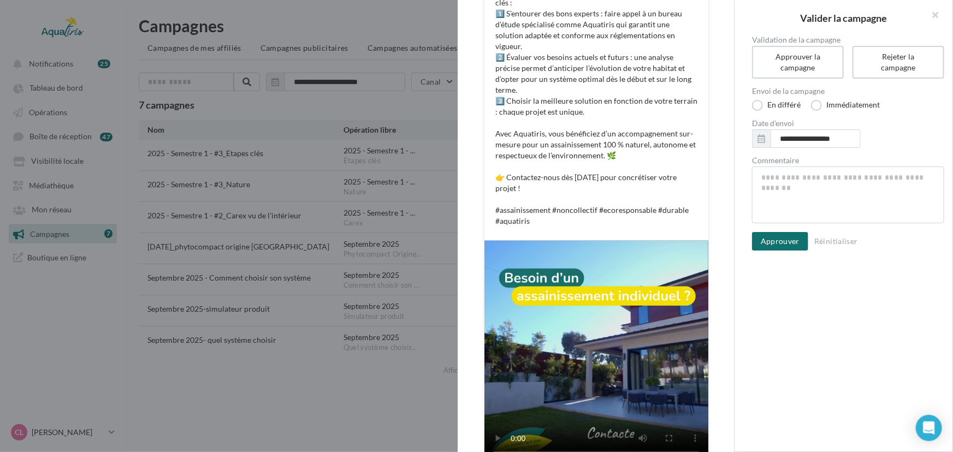
scroll to position [289, 0]
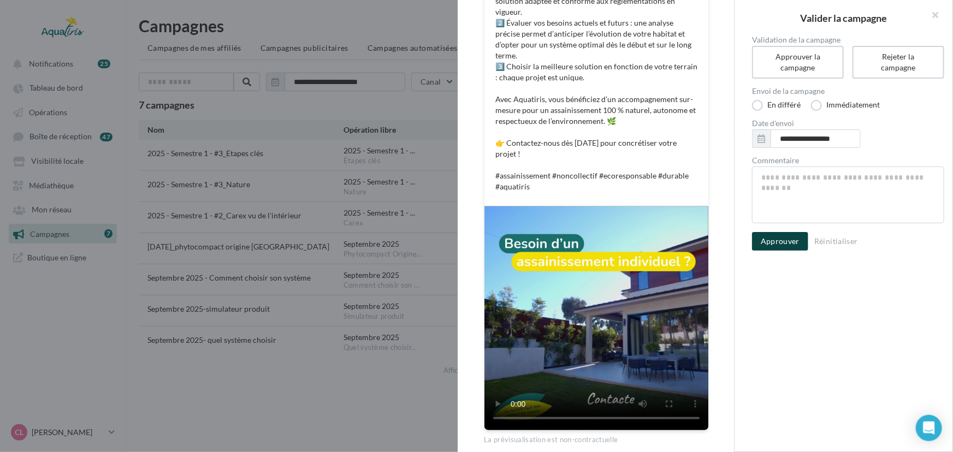
click at [787, 243] on button "Approuver" at bounding box center [780, 241] width 56 height 19
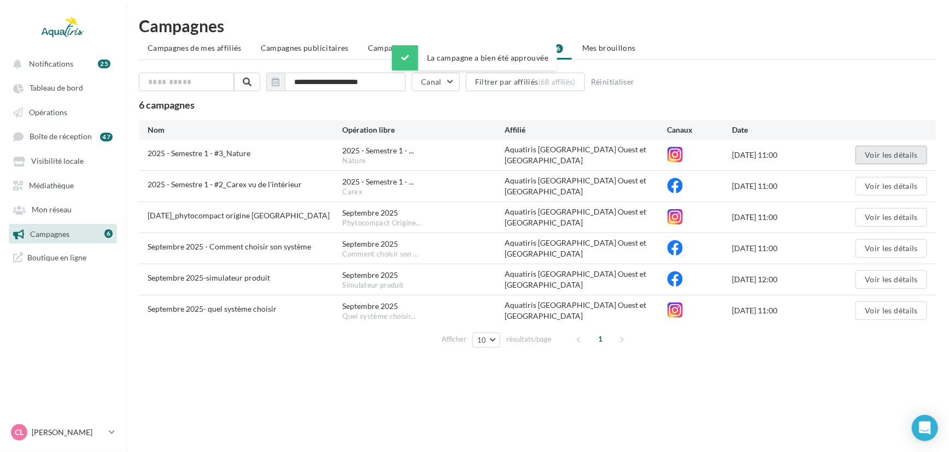
click at [903, 151] on button "Voir les détails" at bounding box center [891, 155] width 72 height 19
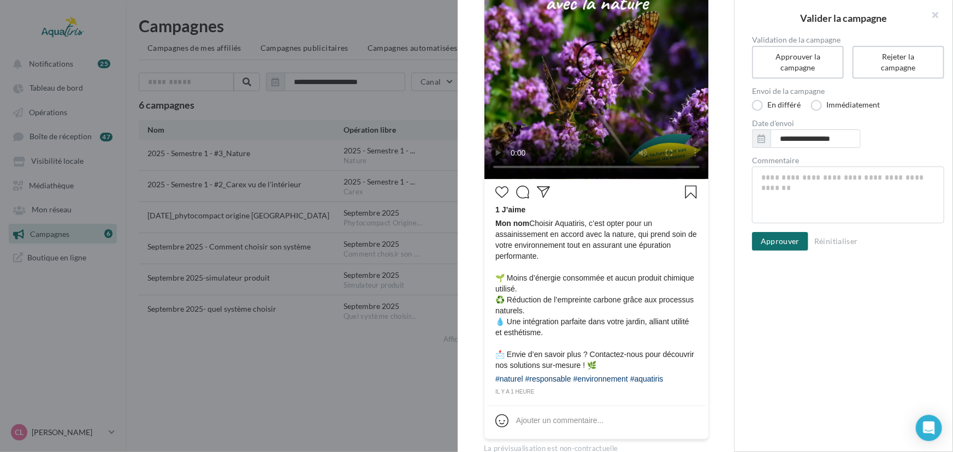
scroll to position [244, 0]
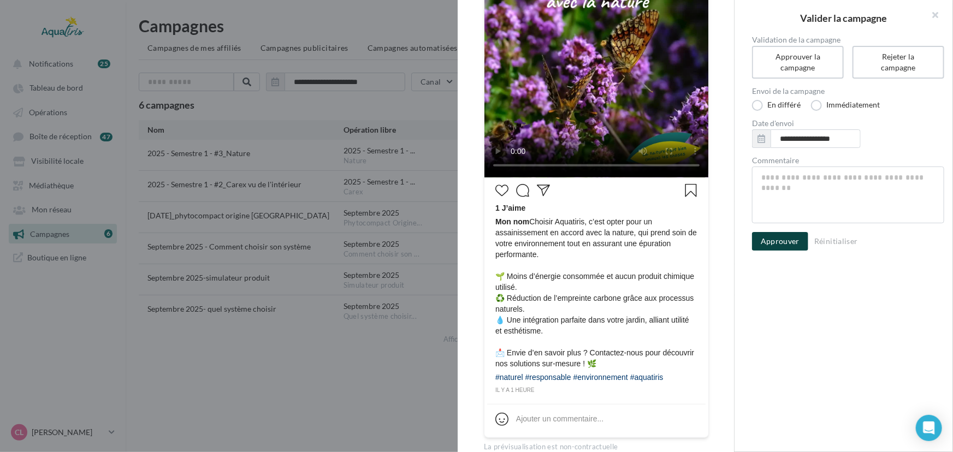
click at [789, 243] on button "Approuver" at bounding box center [780, 241] width 56 height 19
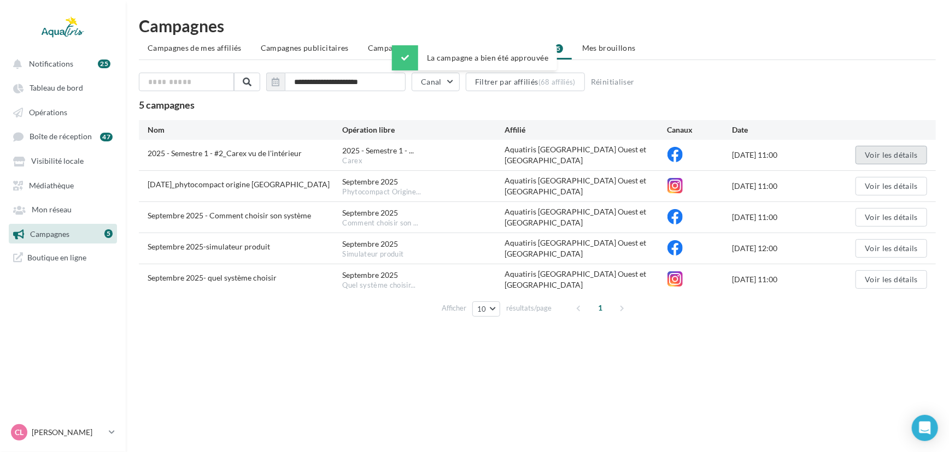
click at [876, 152] on button "Voir les détails" at bounding box center [891, 155] width 72 height 19
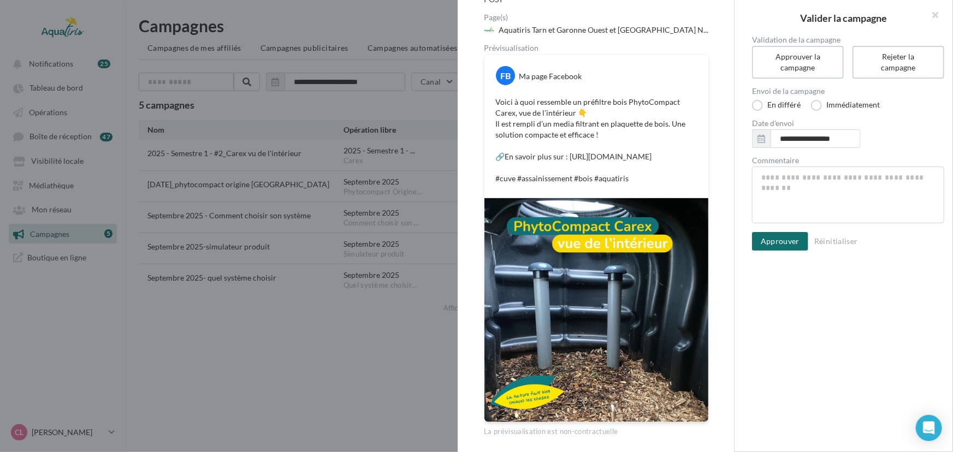
scroll to position [105, 0]
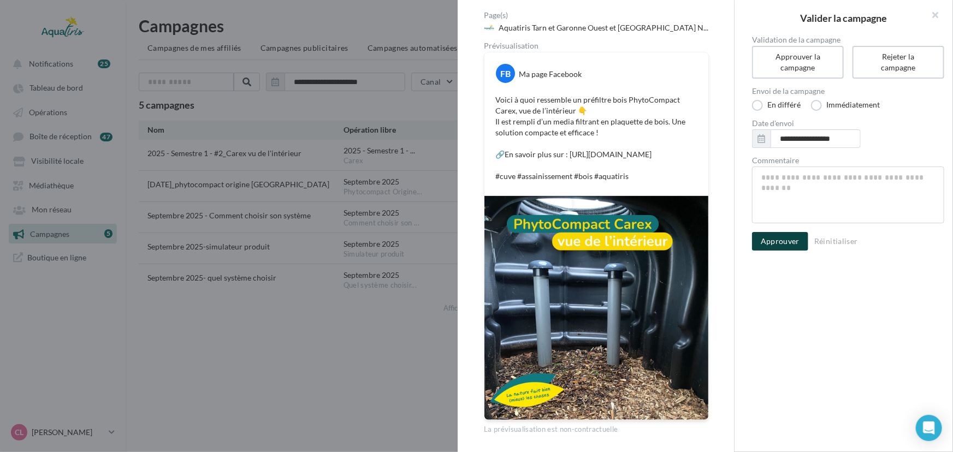
click at [786, 238] on button "Approuver" at bounding box center [780, 241] width 56 height 19
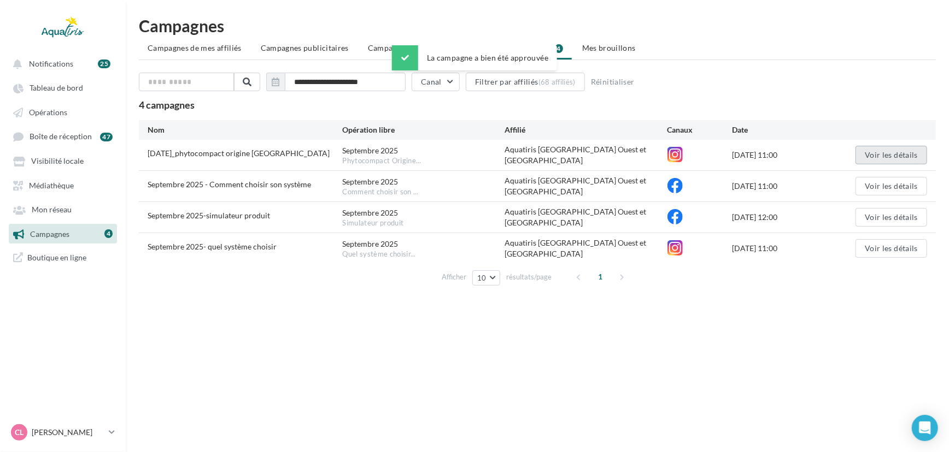
click at [875, 149] on button "Voir les détails" at bounding box center [891, 155] width 72 height 19
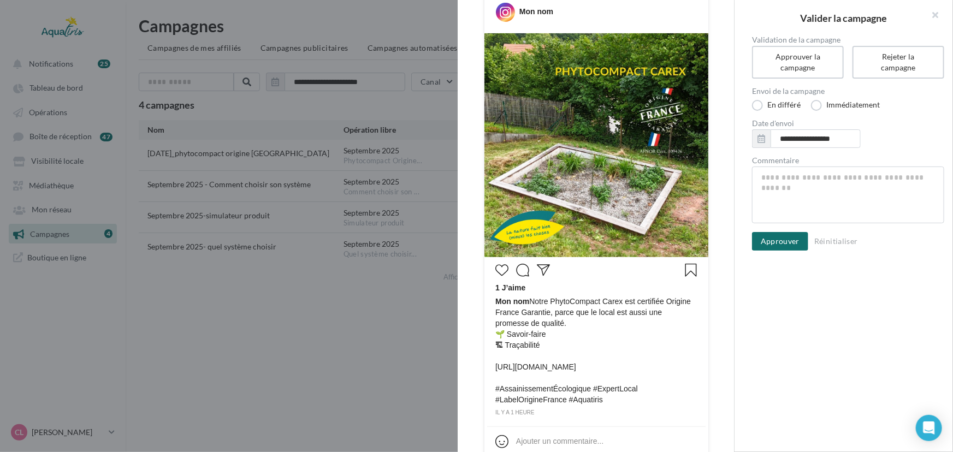
scroll to position [171, 0]
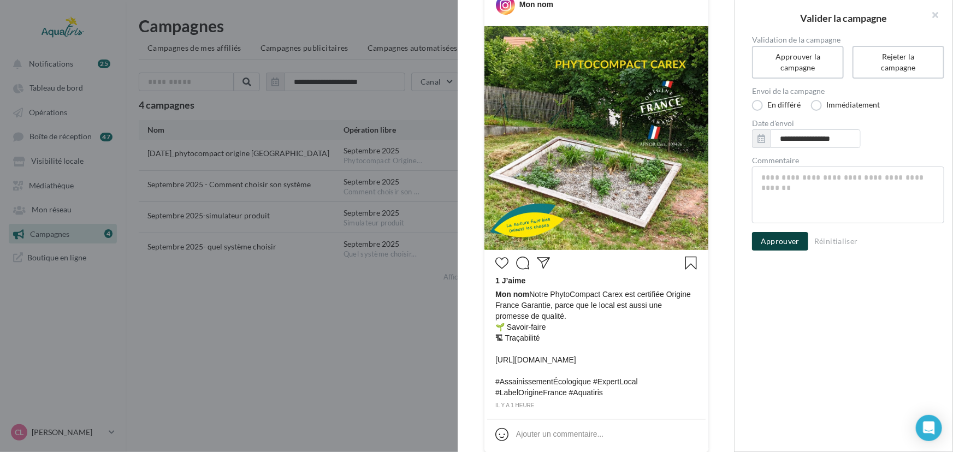
click at [787, 237] on button "Approuver" at bounding box center [780, 241] width 56 height 19
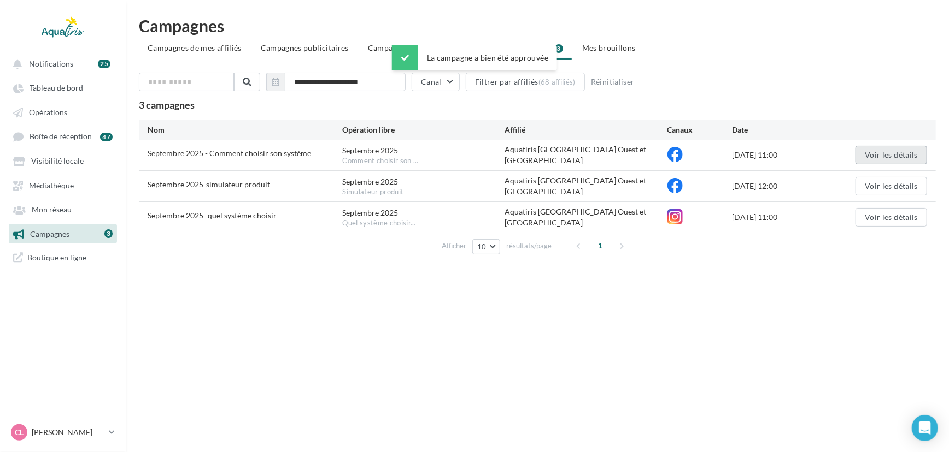
click at [888, 150] on button "Voir les détails" at bounding box center [891, 155] width 72 height 19
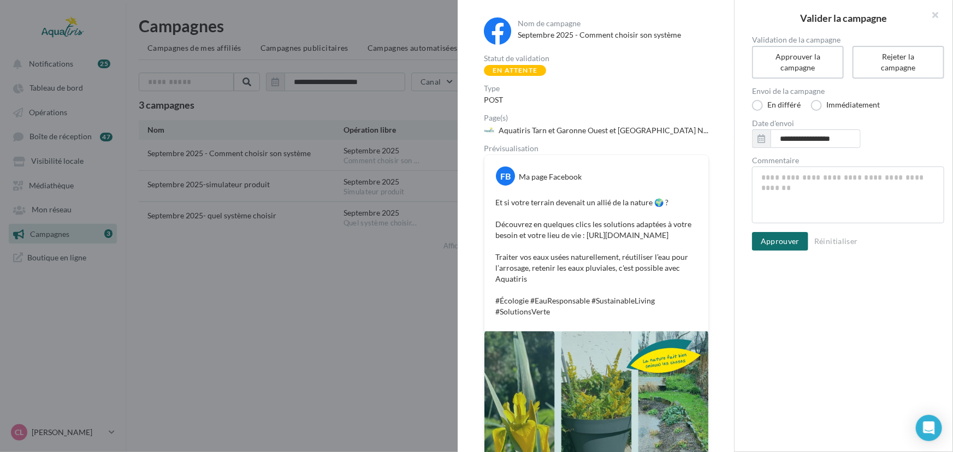
drag, startPoint x: 735, startPoint y: 162, endPoint x: 728, endPoint y: 190, distance: 28.2
click at [735, 190] on div "Nom de campagne [DATE] - Comment choisir son système Statut de validation En at…" at bounding box center [844, 226] width 219 height 452
click at [728, 188] on div "Nom de campagne [DATE] - Comment choisir son système Statut de validation En at…" at bounding box center [596, 294] width 276 height 588
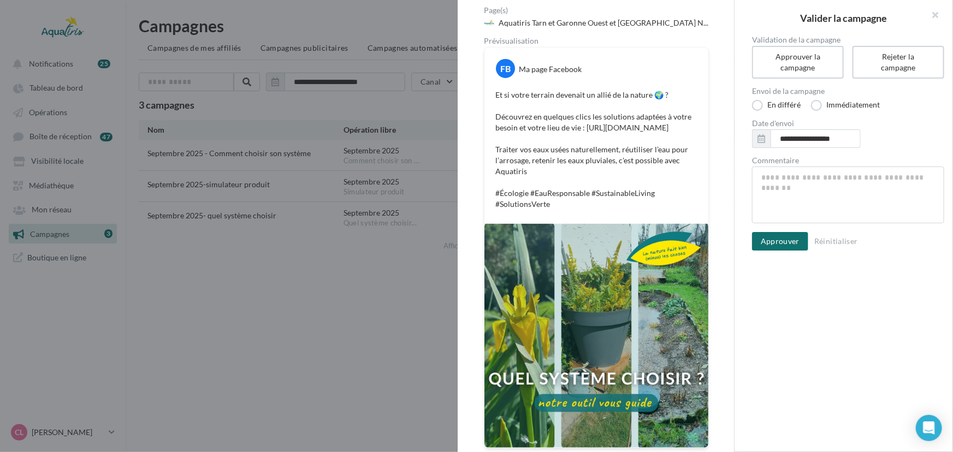
scroll to position [122, 0]
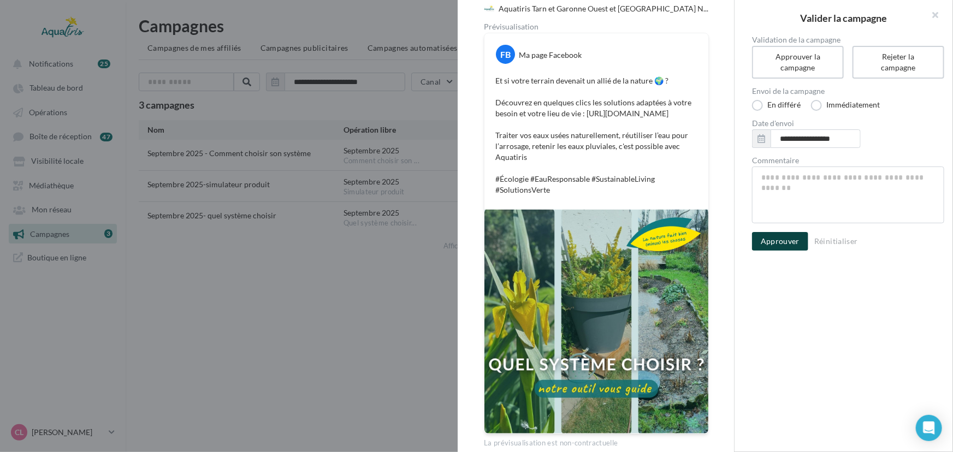
click at [789, 242] on button "Approuver" at bounding box center [780, 241] width 56 height 19
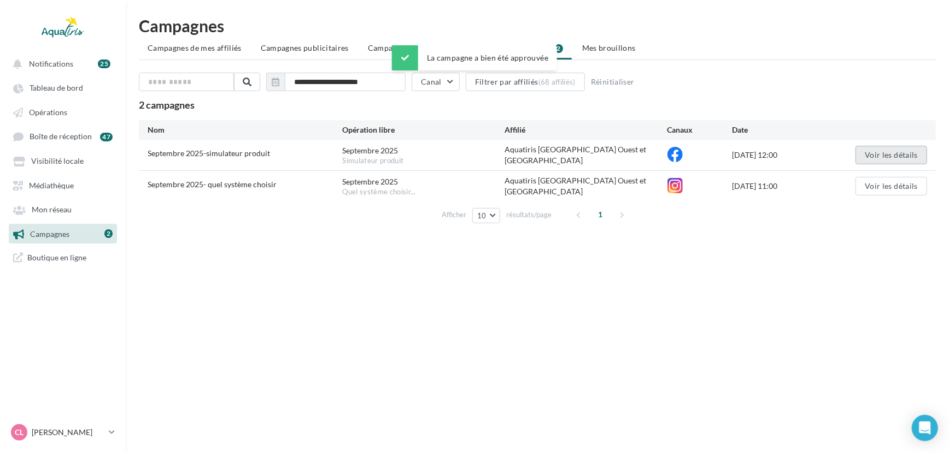
click at [885, 149] on button "Voir les détails" at bounding box center [891, 155] width 72 height 19
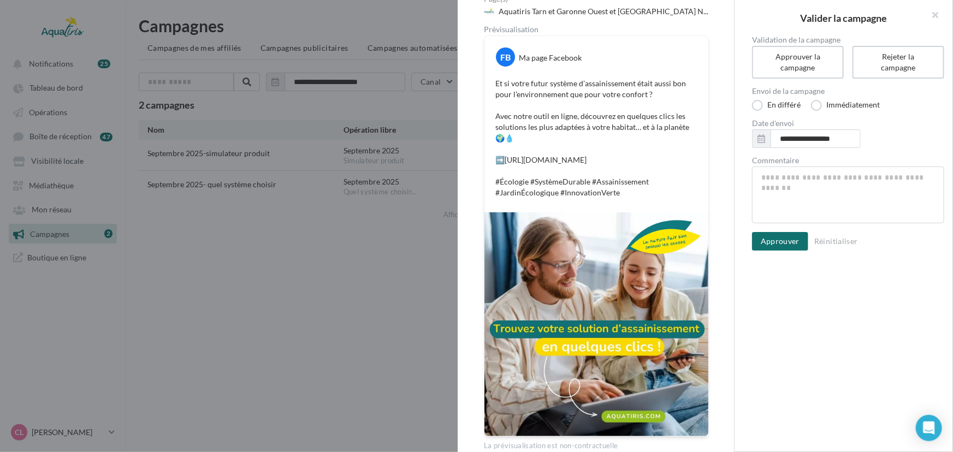
scroll to position [120, 0]
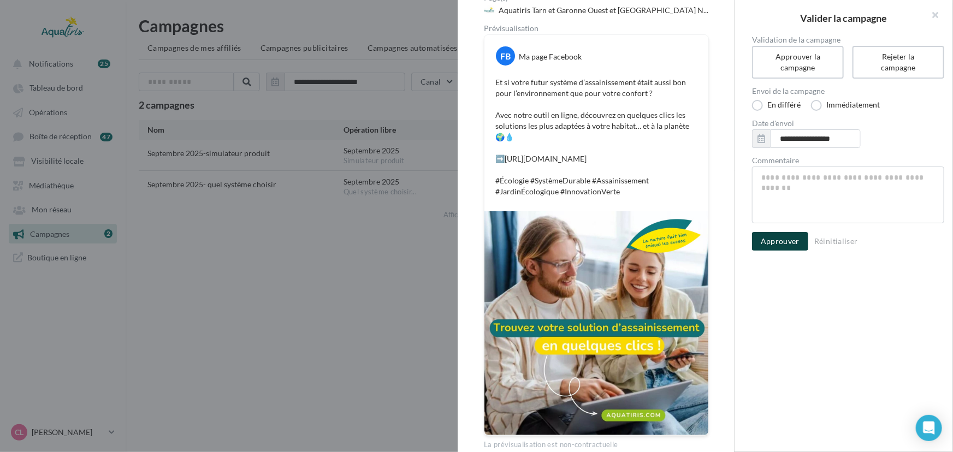
click at [779, 234] on button "Approuver" at bounding box center [780, 241] width 56 height 19
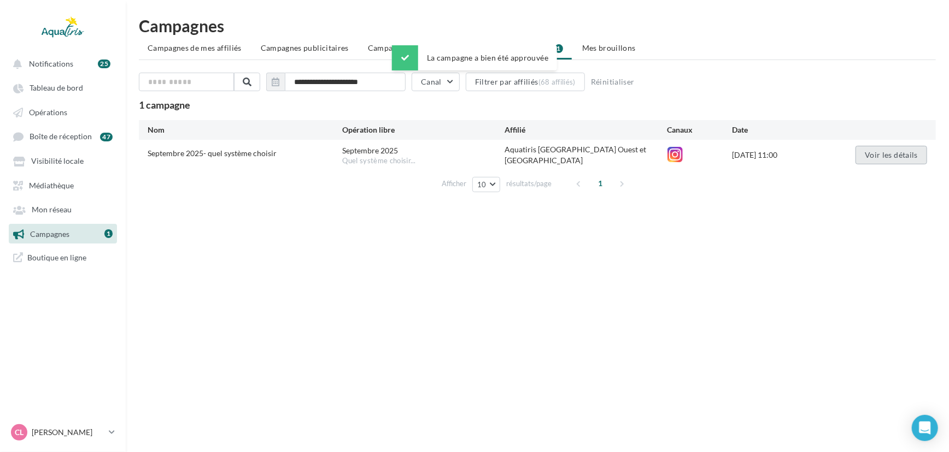
click at [875, 157] on button "Voir les détails" at bounding box center [891, 155] width 72 height 19
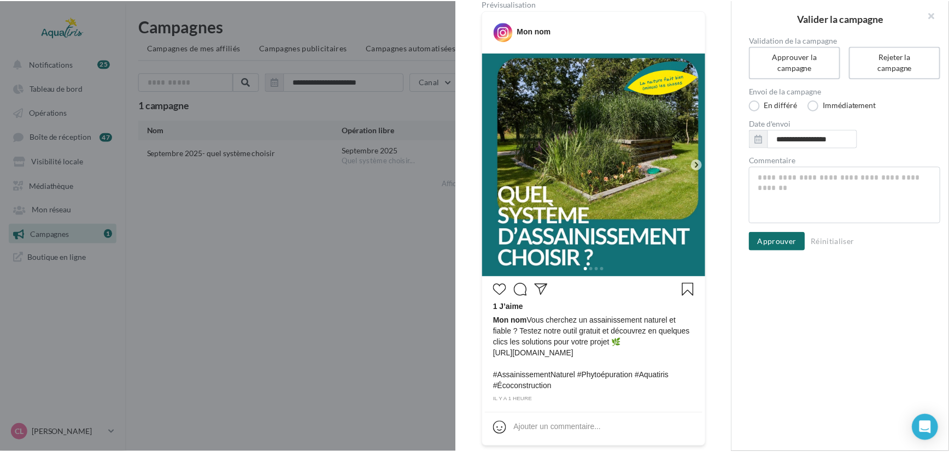
scroll to position [148, 0]
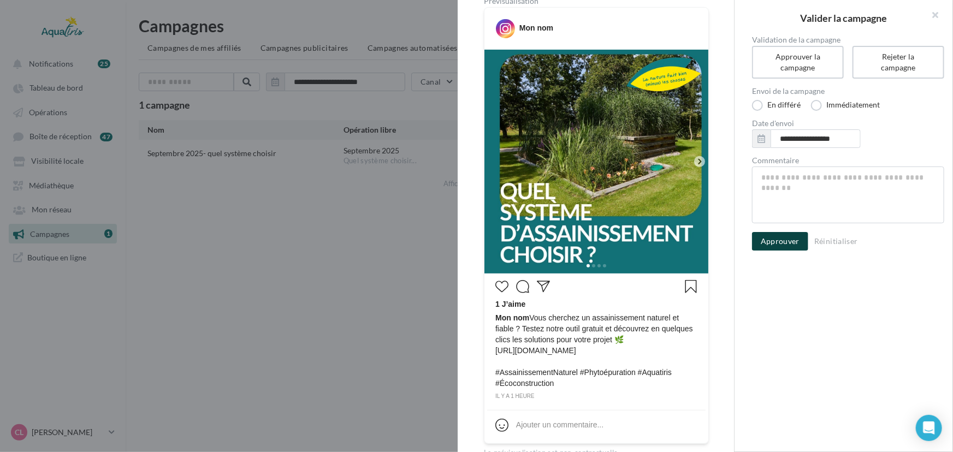
click at [794, 241] on button "Approuver" at bounding box center [780, 241] width 56 height 19
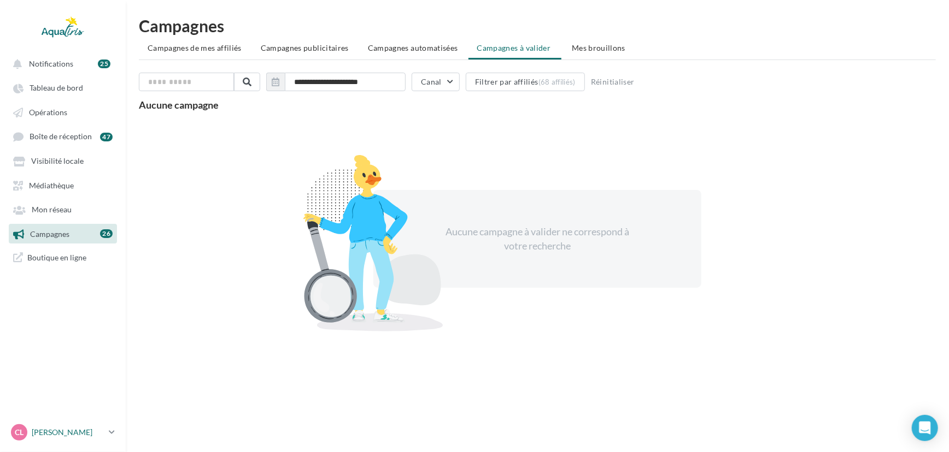
click at [49, 439] on div "CL [PERSON_NAME] [EMAIL_ADDRESS][DOMAIN_NAME]" at bounding box center [57, 433] width 93 height 16
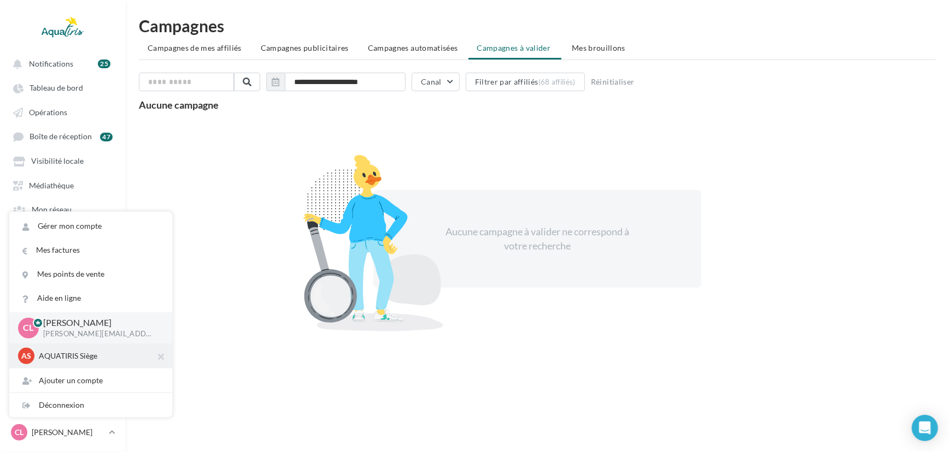
click at [87, 362] on div "AS AQUATIRIS Siège Steeve_Tessier" at bounding box center [90, 356] width 145 height 16
